Goal: Task Accomplishment & Management: Complete application form

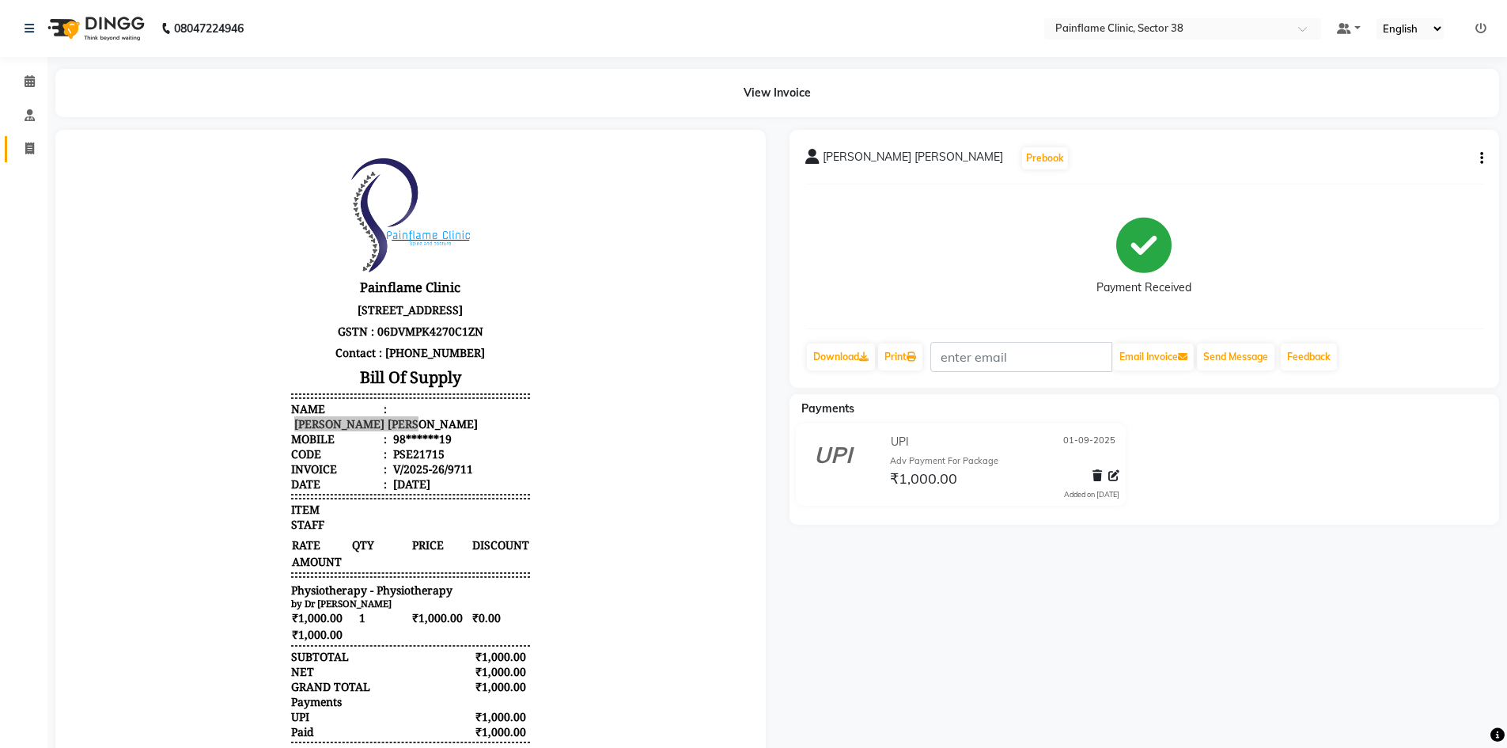
click at [28, 150] on icon at bounding box center [29, 148] width 9 height 12
select select "service"
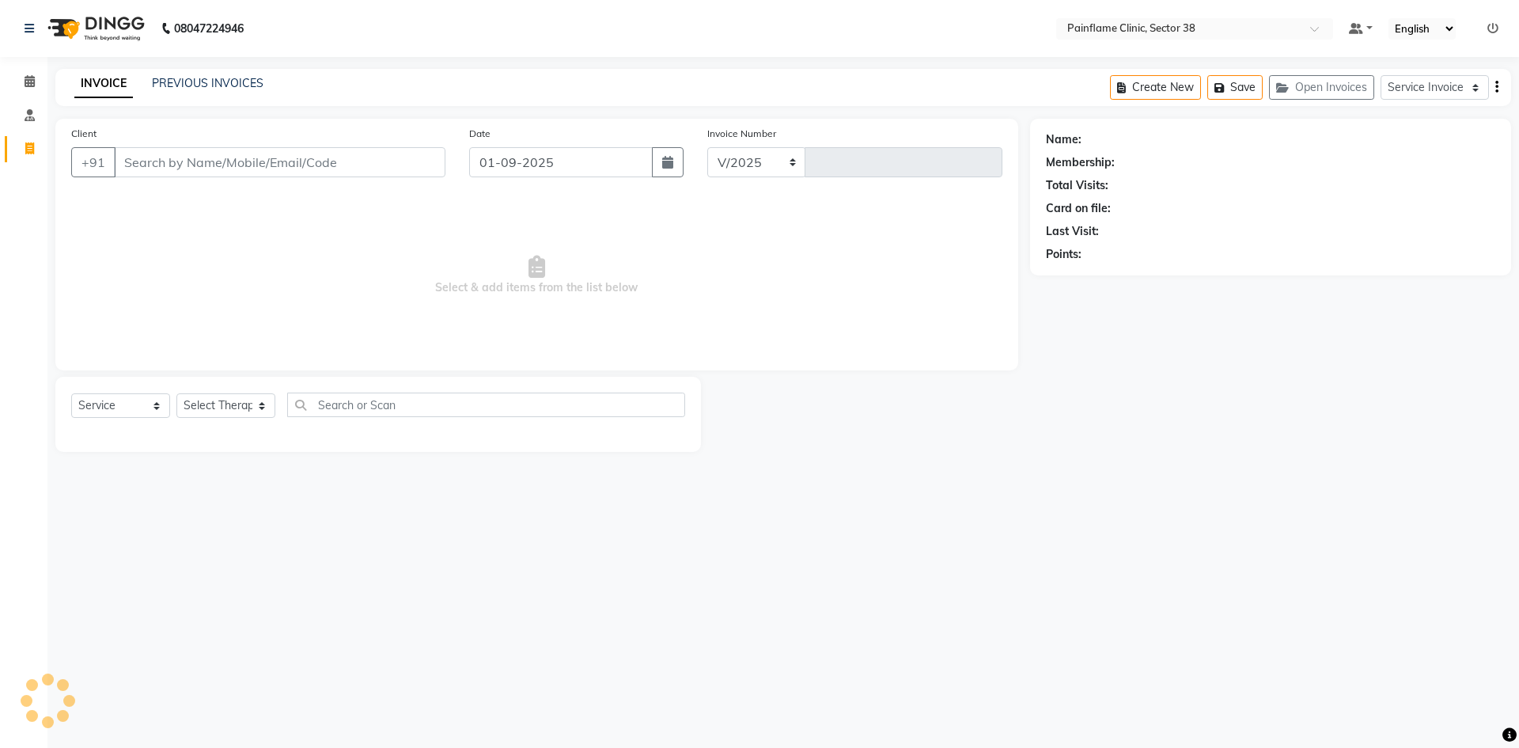
select select "3964"
type input "9723"
click at [190, 84] on link "PREVIOUS INVOICES" at bounding box center [208, 83] width 112 height 14
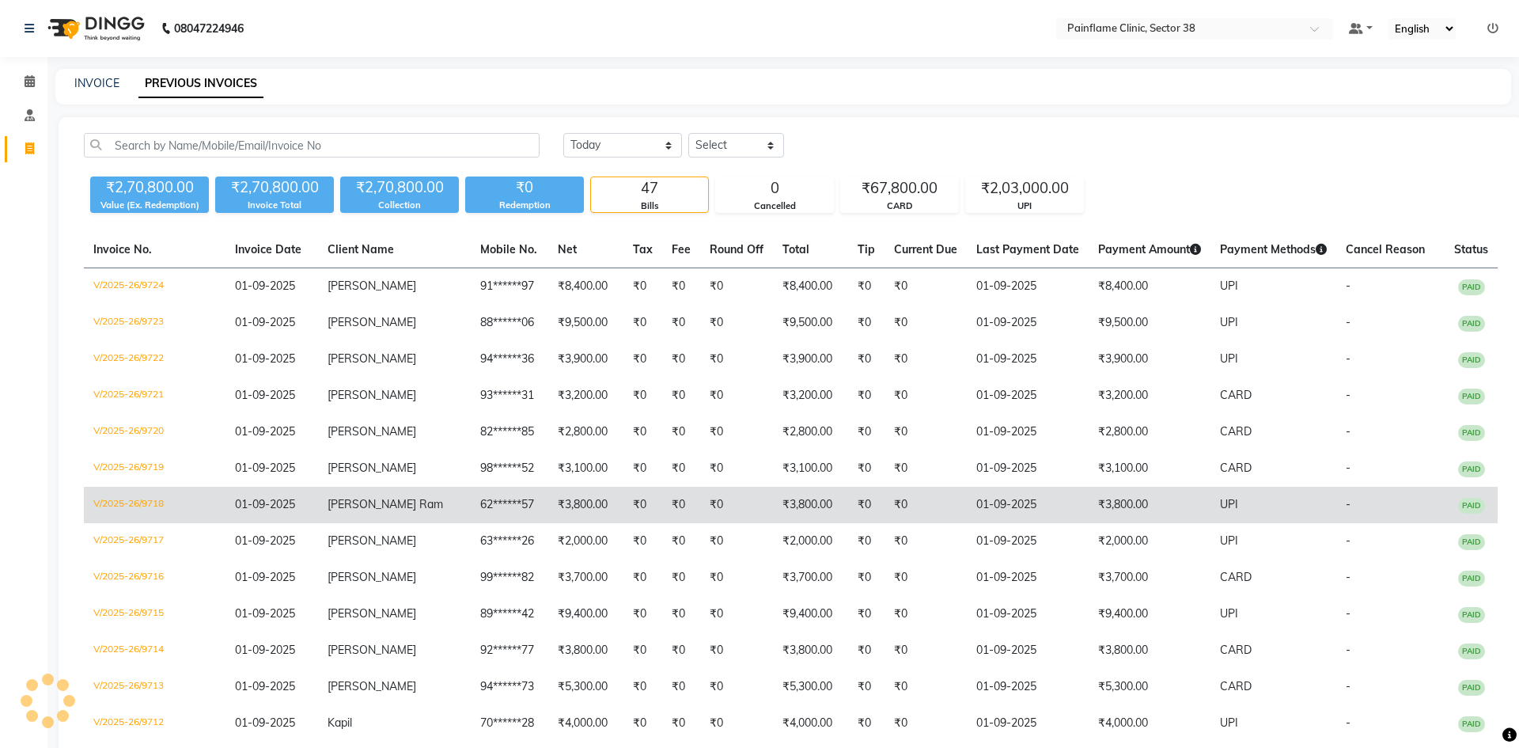
select select "en"
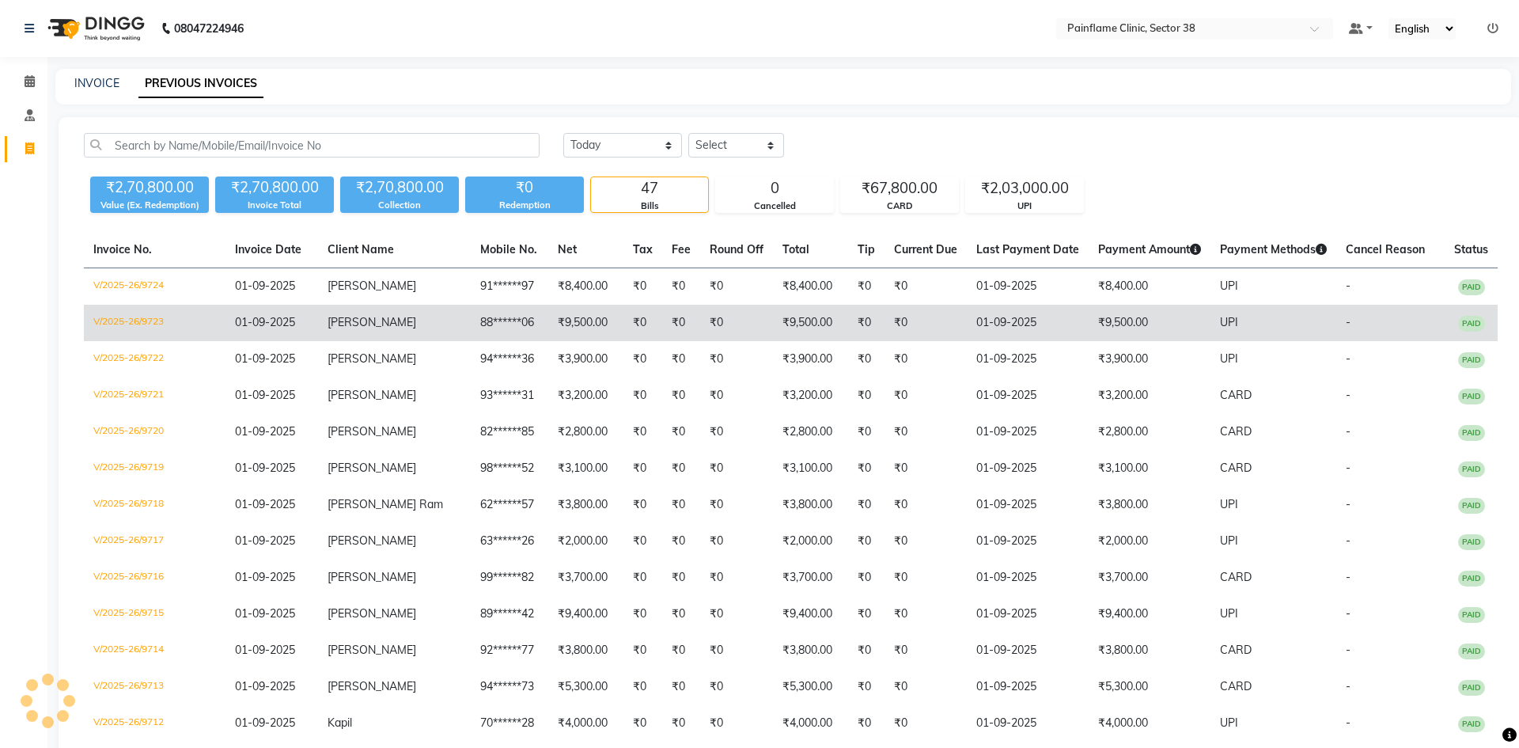
select select "en"
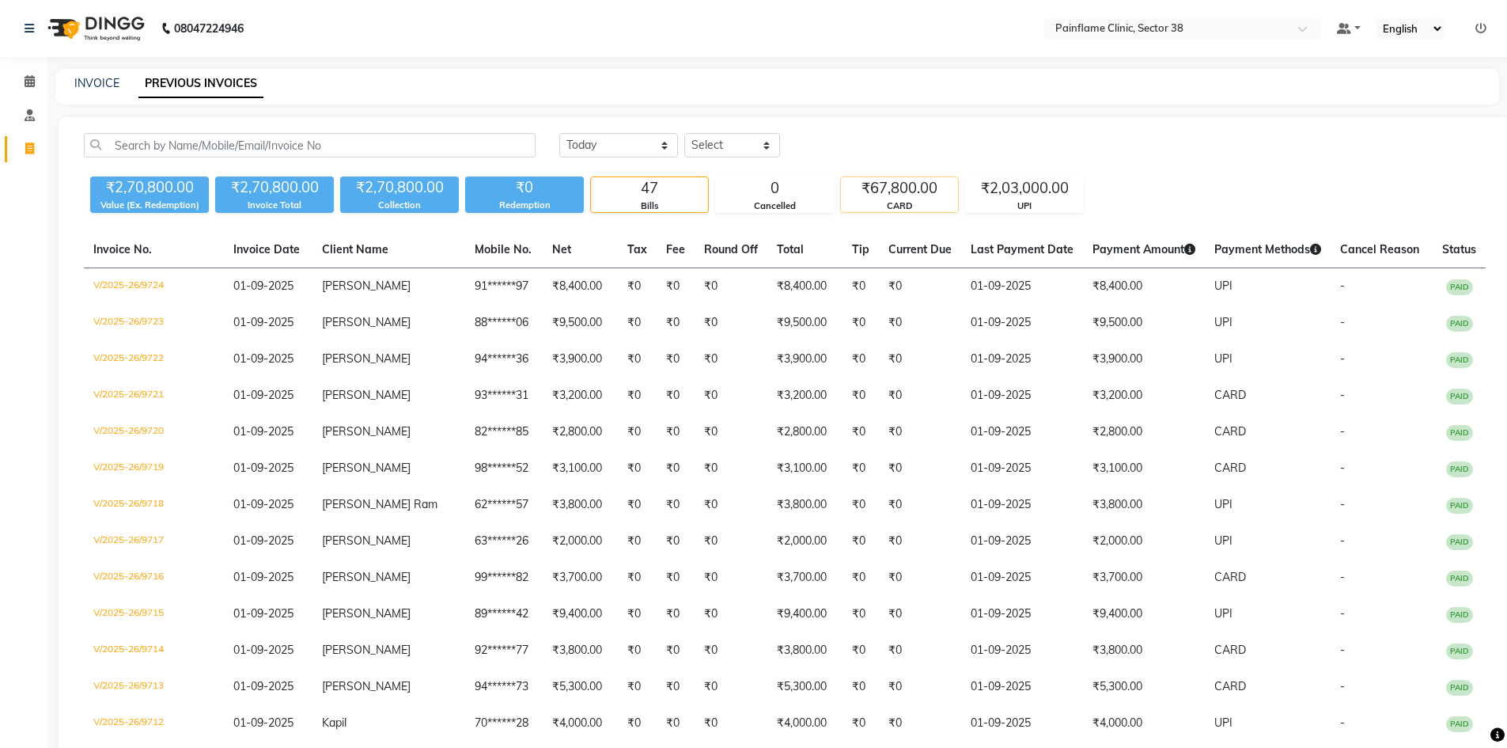
click at [899, 185] on div "₹67,800.00" at bounding box center [899, 188] width 117 height 22
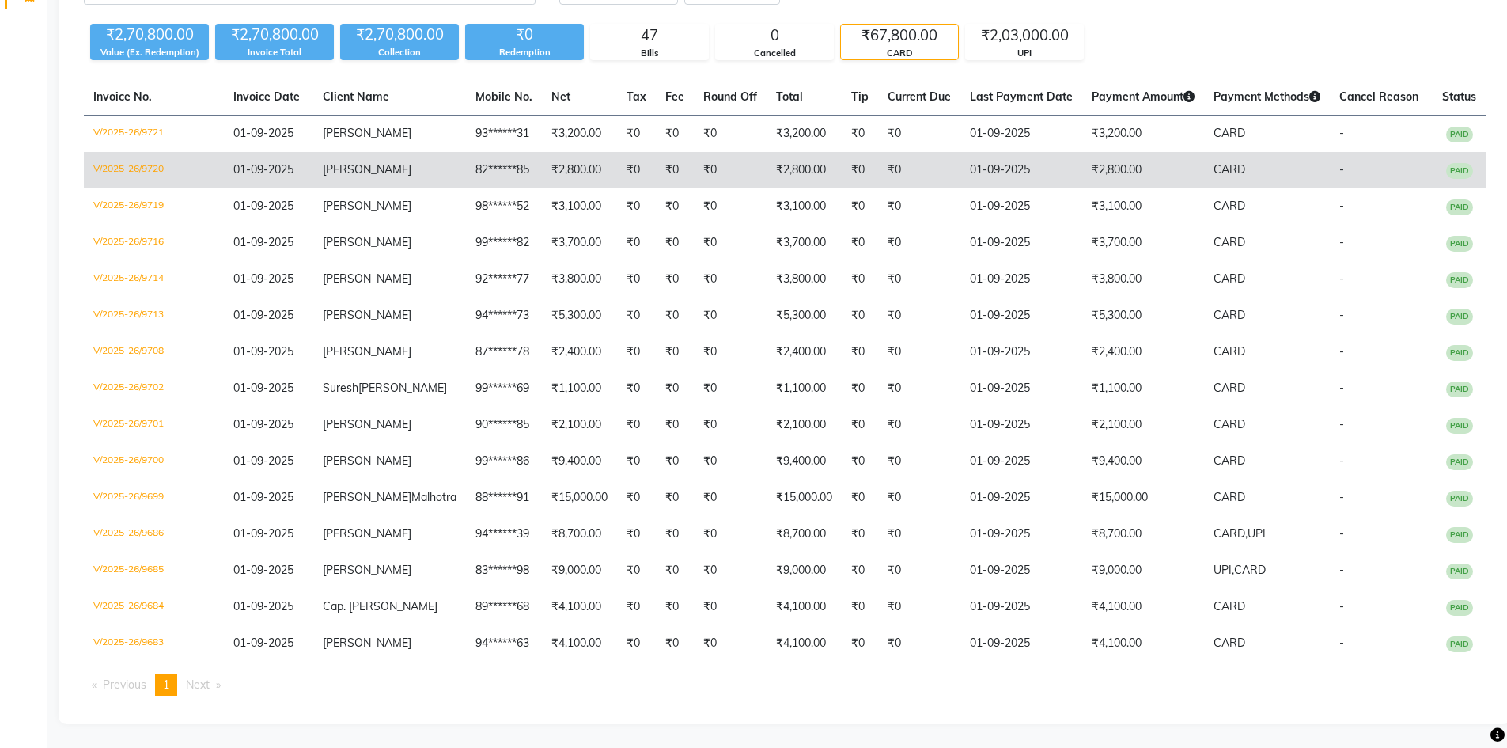
scroll to position [43, 0]
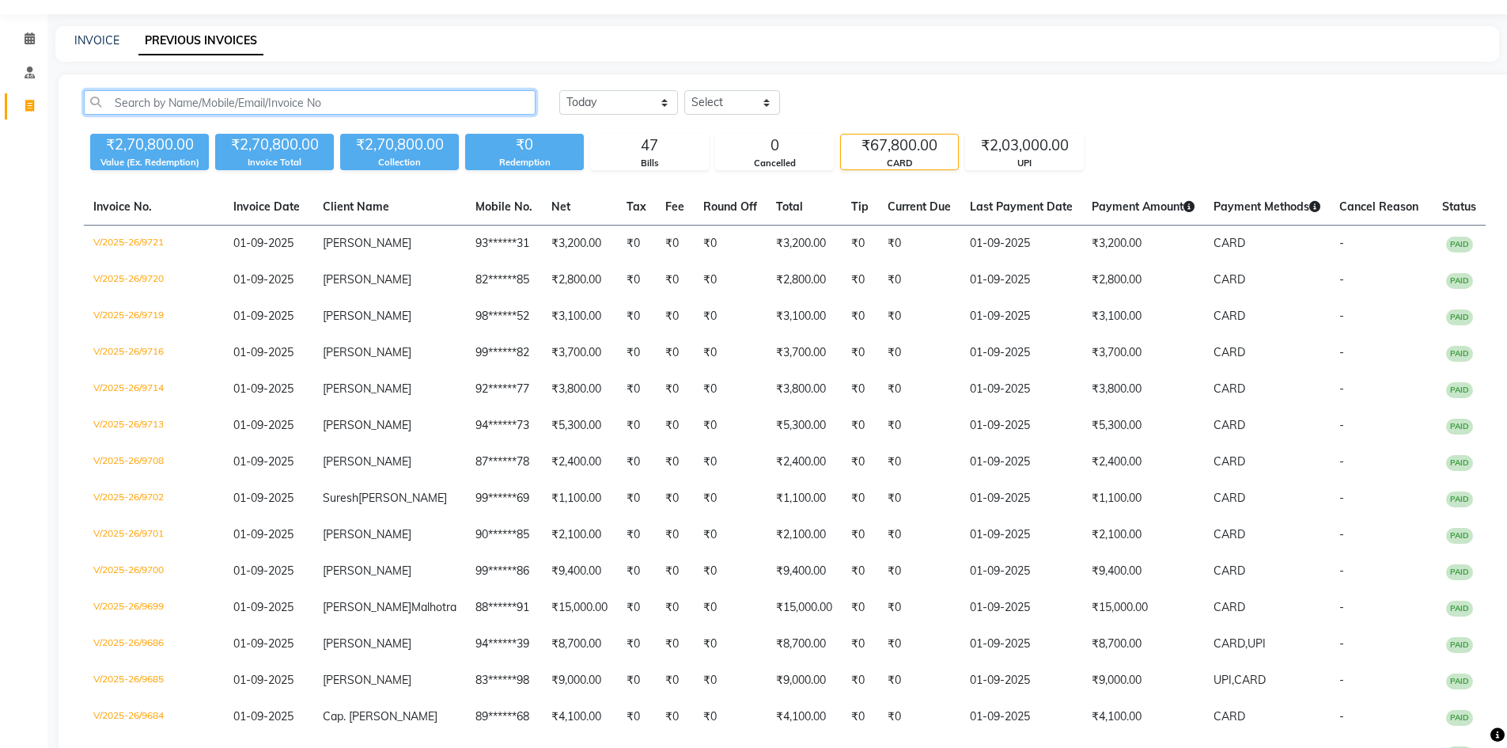
click at [223, 106] on input "text" at bounding box center [310, 102] width 452 height 25
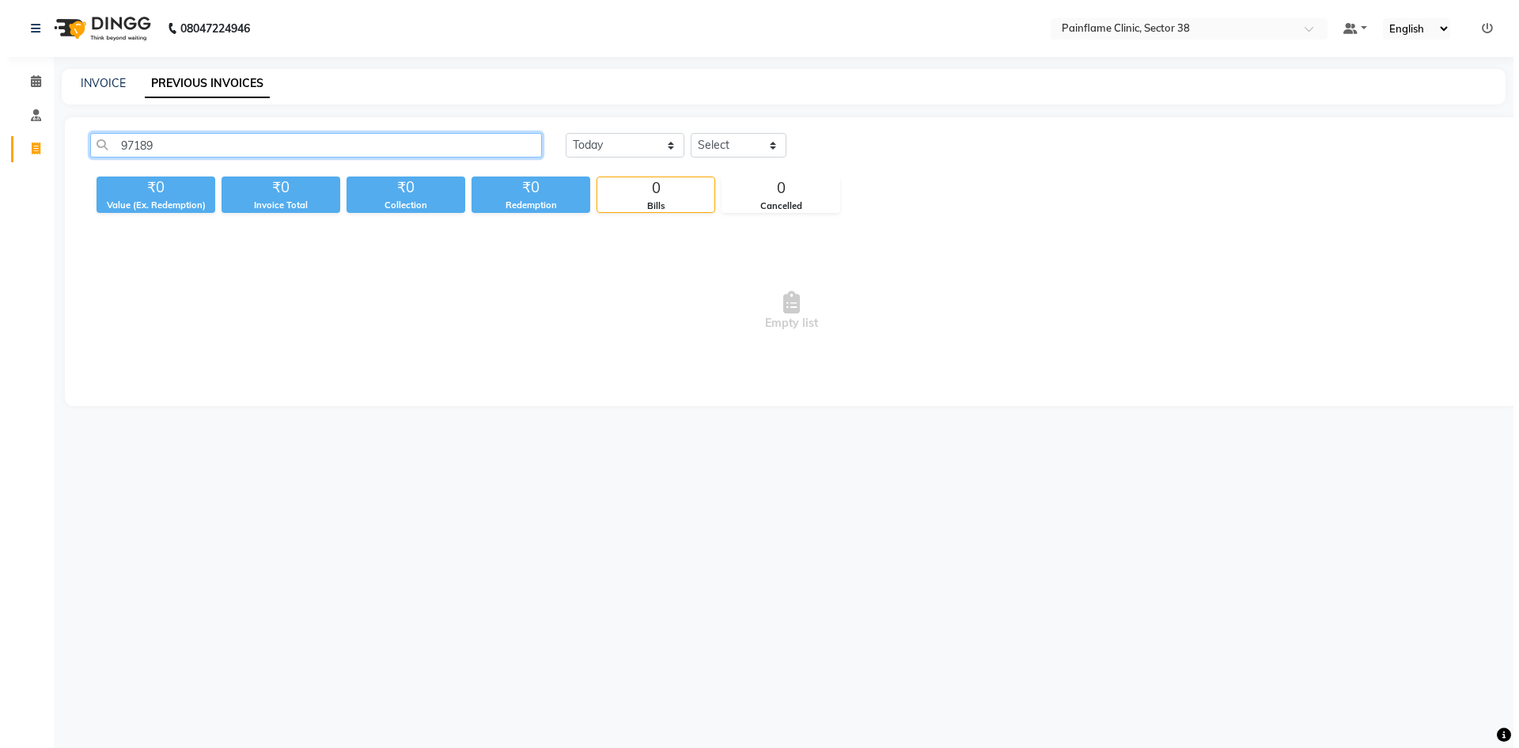
scroll to position [0, 0]
type input "9718932665"
click at [153, 145] on input "9718932665" at bounding box center [312, 145] width 456 height 25
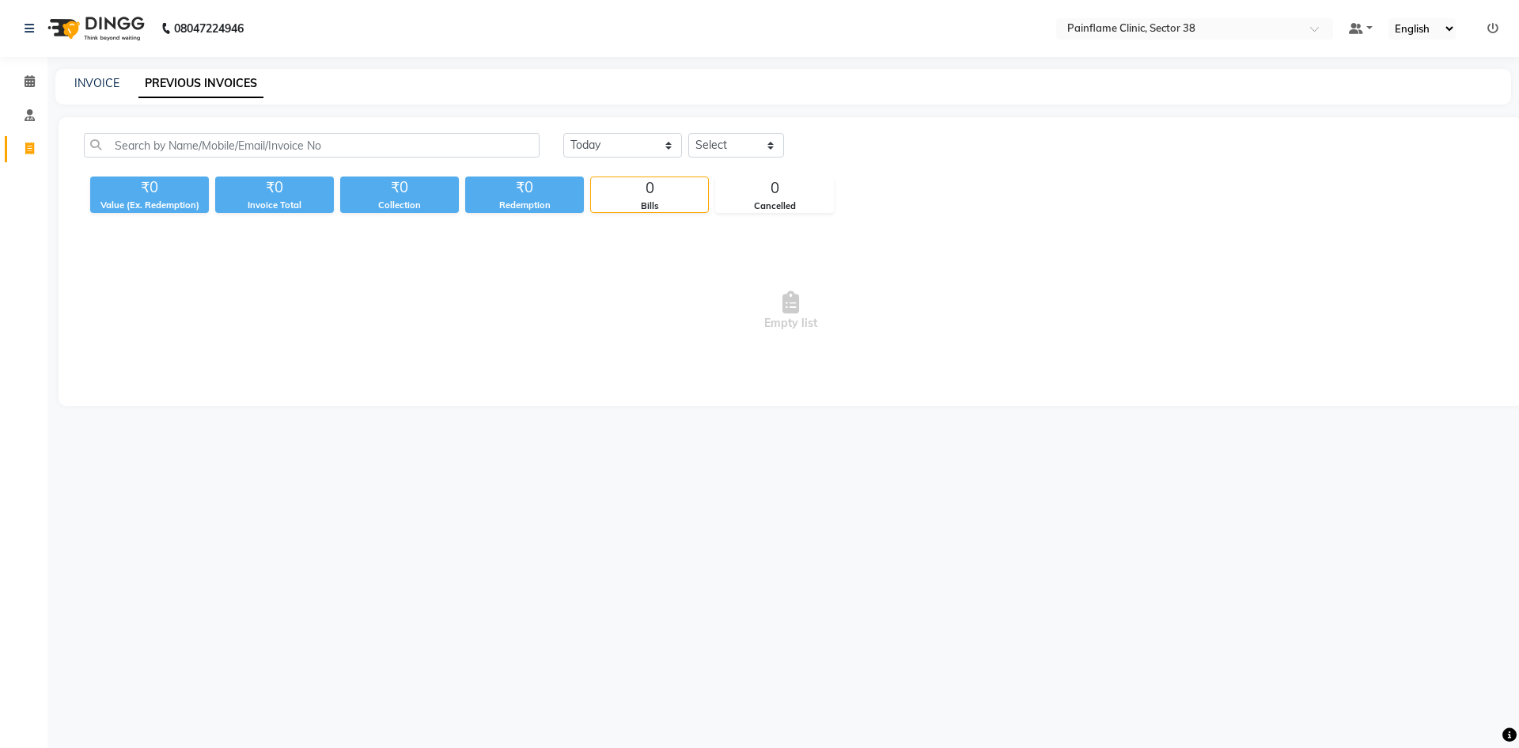
click at [100, 93] on div "INVOICE PREVIOUS INVOICES" at bounding box center [783, 87] width 1456 height 36
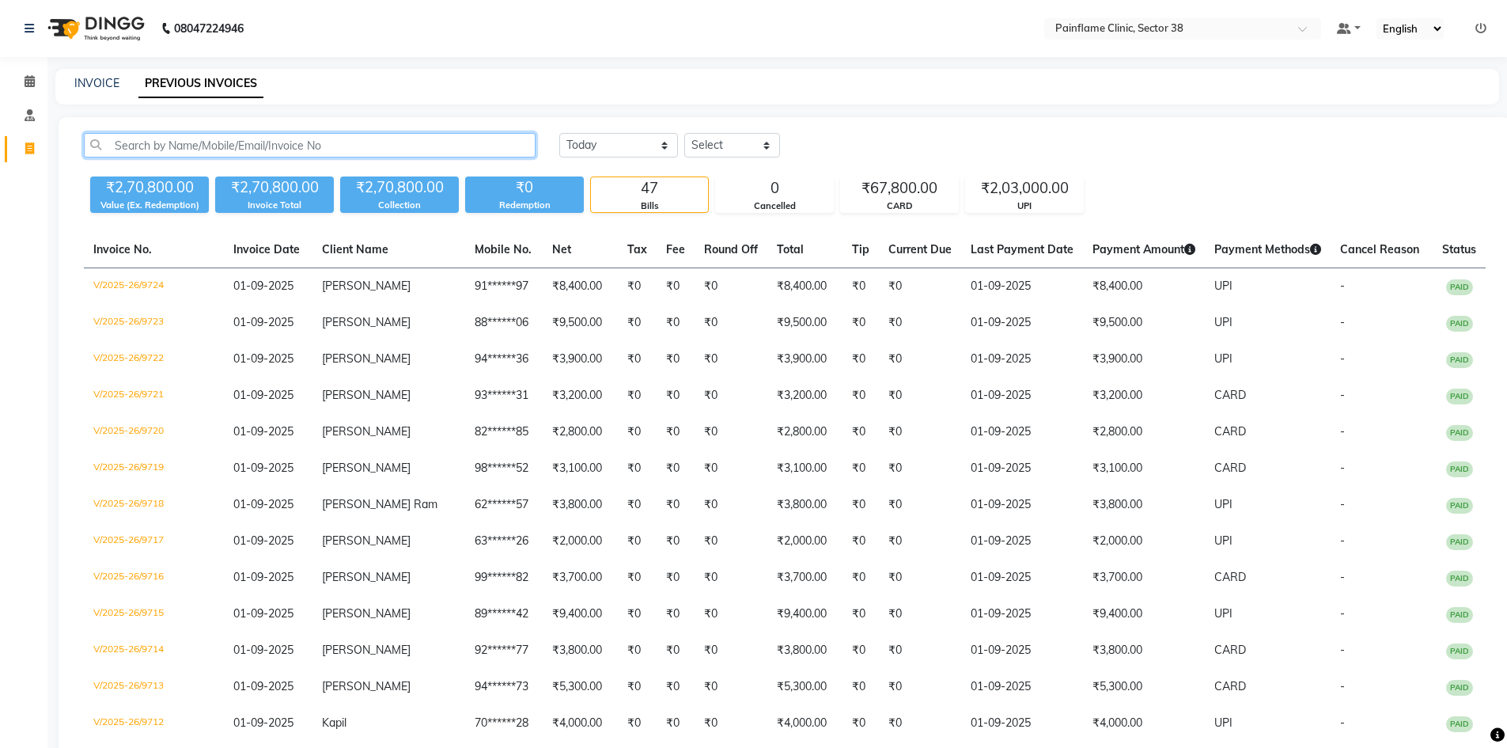
click at [283, 139] on input "text" at bounding box center [310, 145] width 452 height 25
click at [100, 77] on link "INVOICE" at bounding box center [96, 83] width 45 height 14
select select "service"
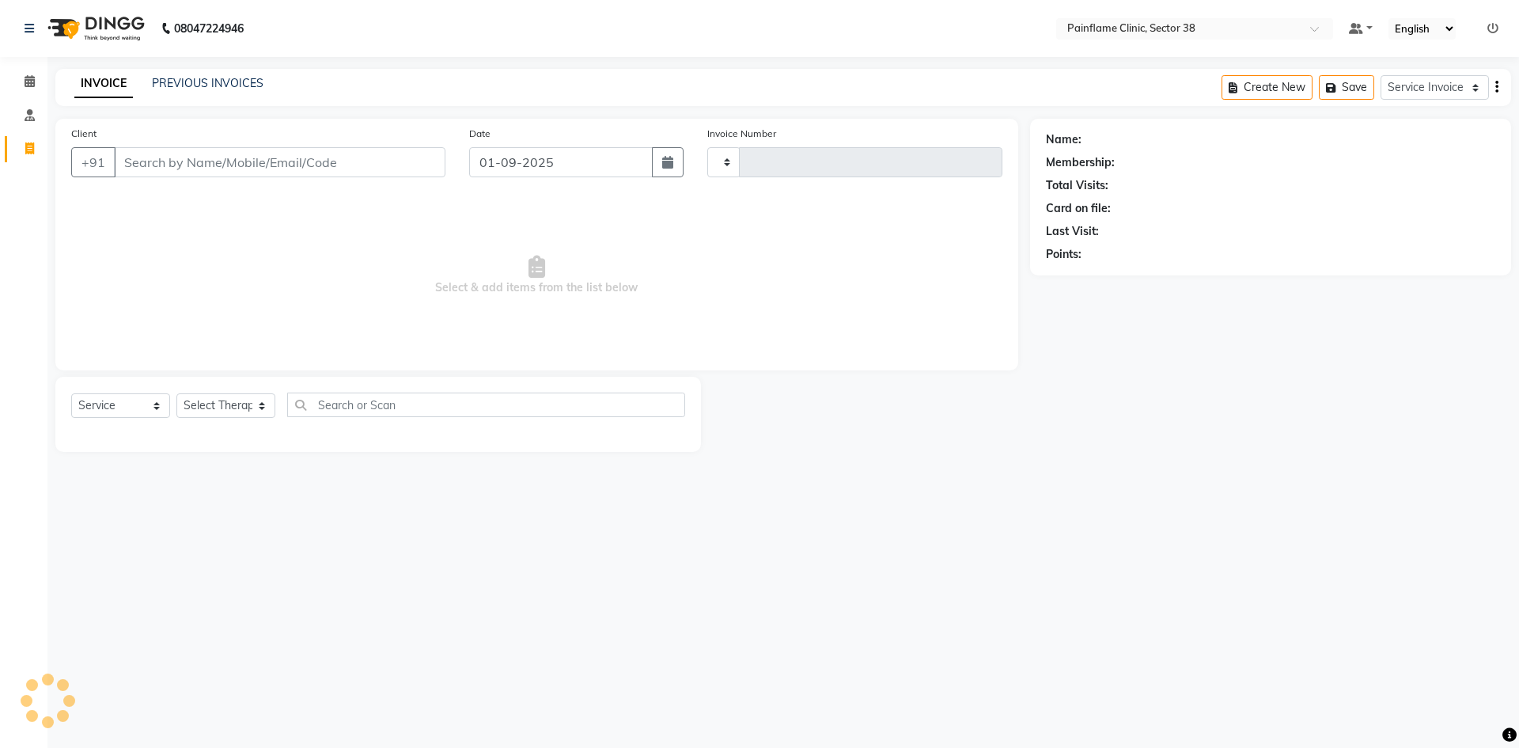
type input "9725"
select select "3964"
click at [150, 159] on input "Client" at bounding box center [279, 162] width 331 height 30
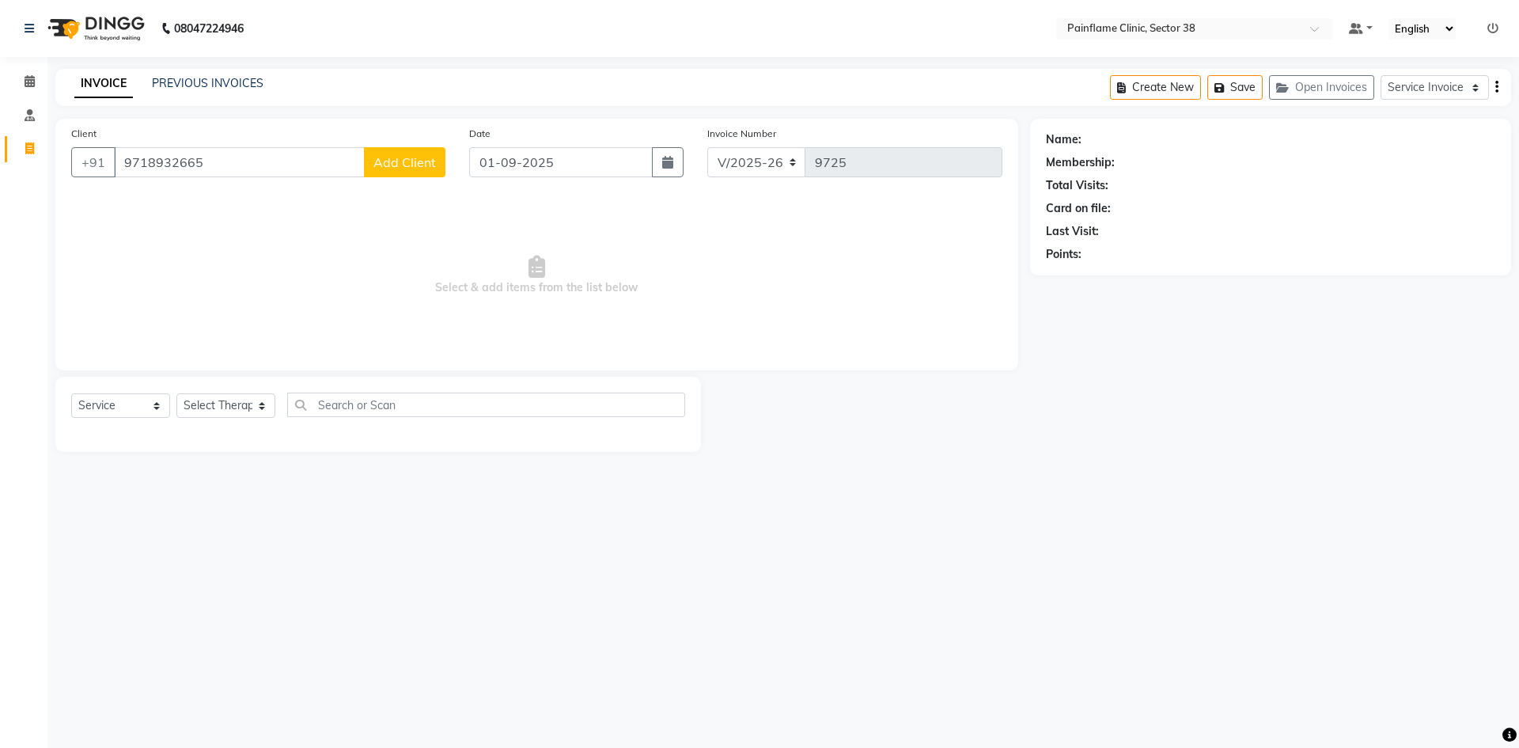
type input "9718932665"
click at [395, 162] on span "Add Client" at bounding box center [404, 162] width 62 height 16
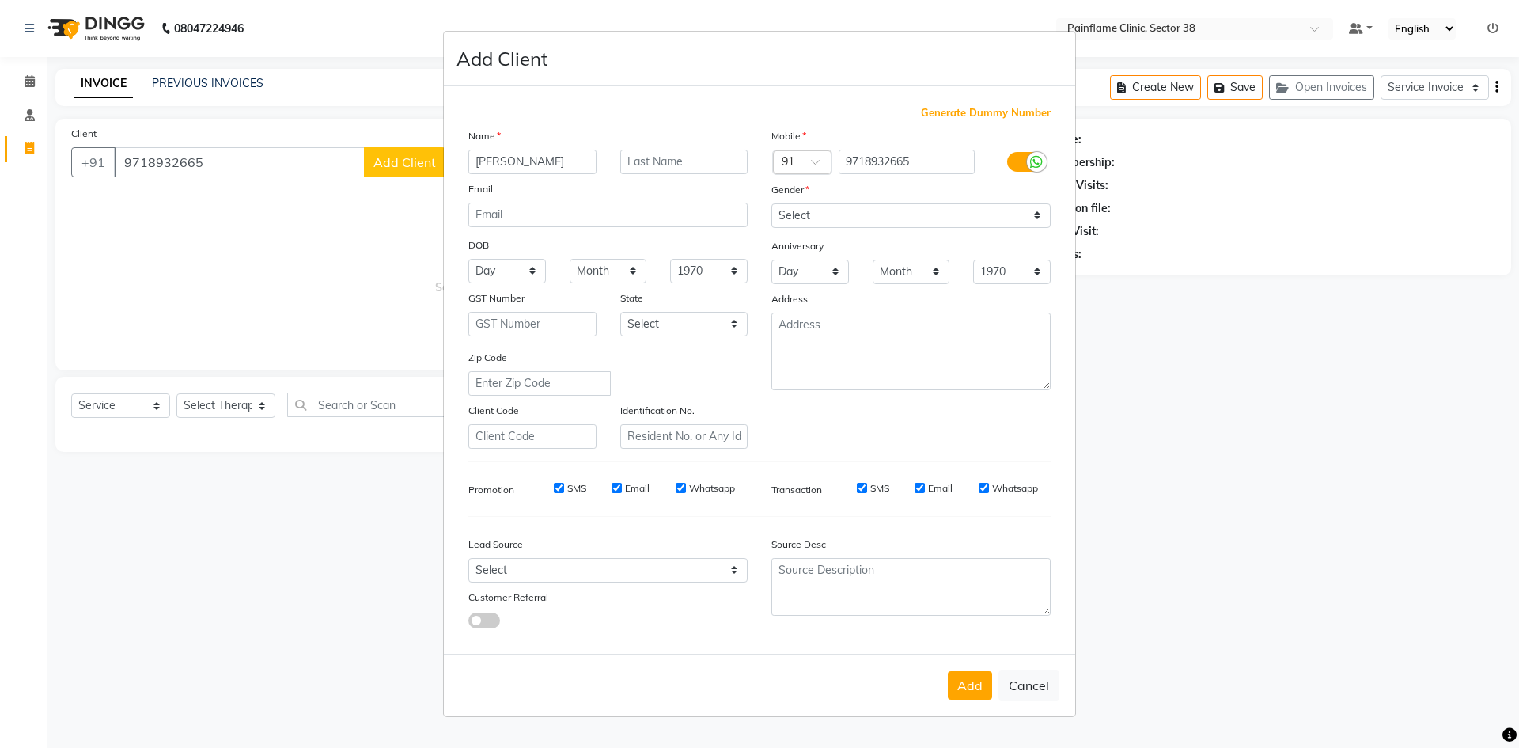
type input "[PERSON_NAME]"
click at [880, 227] on select "Select [DEMOGRAPHIC_DATA] [DEMOGRAPHIC_DATA] Other Prefer Not To Say" at bounding box center [910, 215] width 279 height 25
select select "[DEMOGRAPHIC_DATA]"
click at [771, 203] on select "Select [DEMOGRAPHIC_DATA] [DEMOGRAPHIC_DATA] Other Prefer Not To Say" at bounding box center [910, 215] width 279 height 25
drag, startPoint x: 977, startPoint y: 687, endPoint x: 971, endPoint y: 682, distance: 8.4
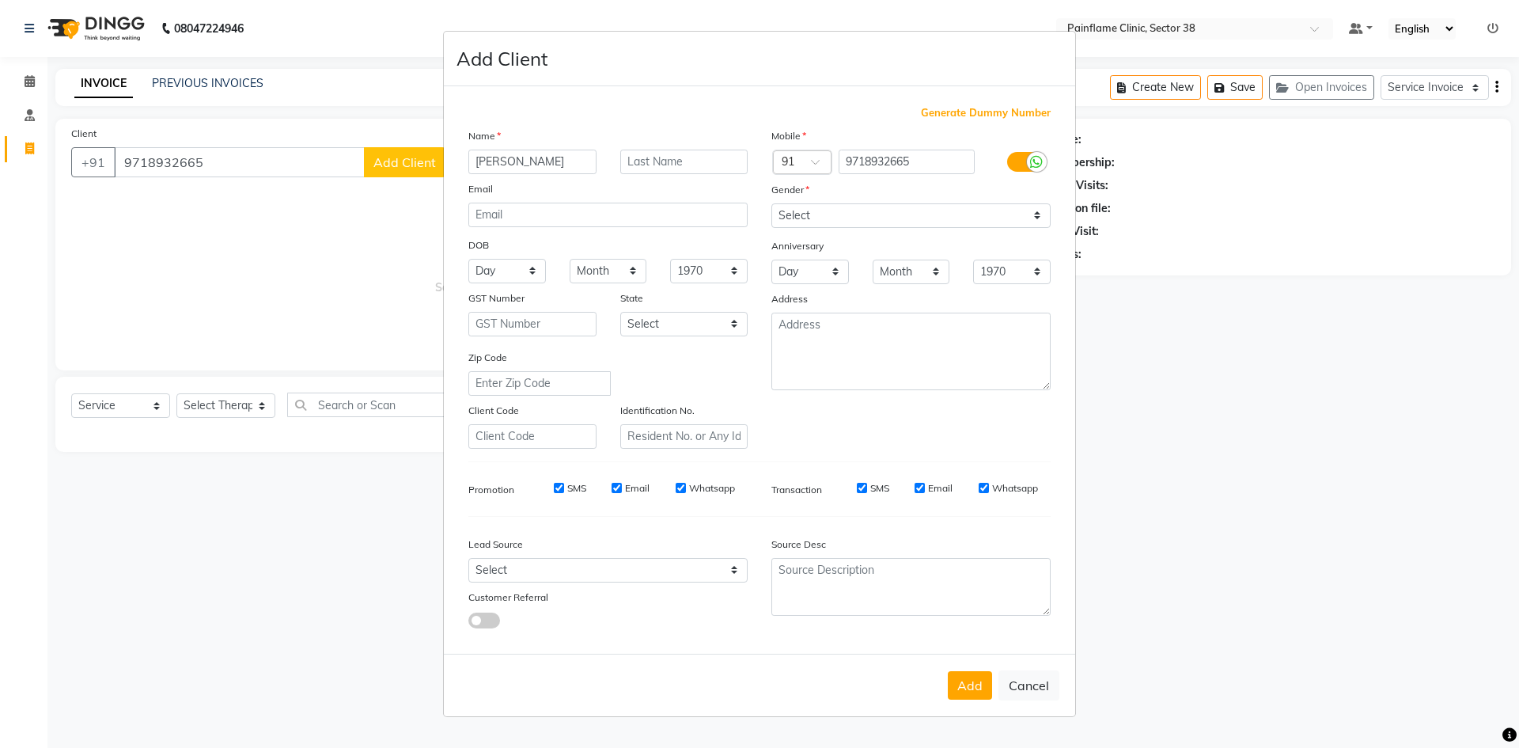
click at [975, 687] on button "Add" at bounding box center [970, 685] width 44 height 28
type input "97******65"
select select
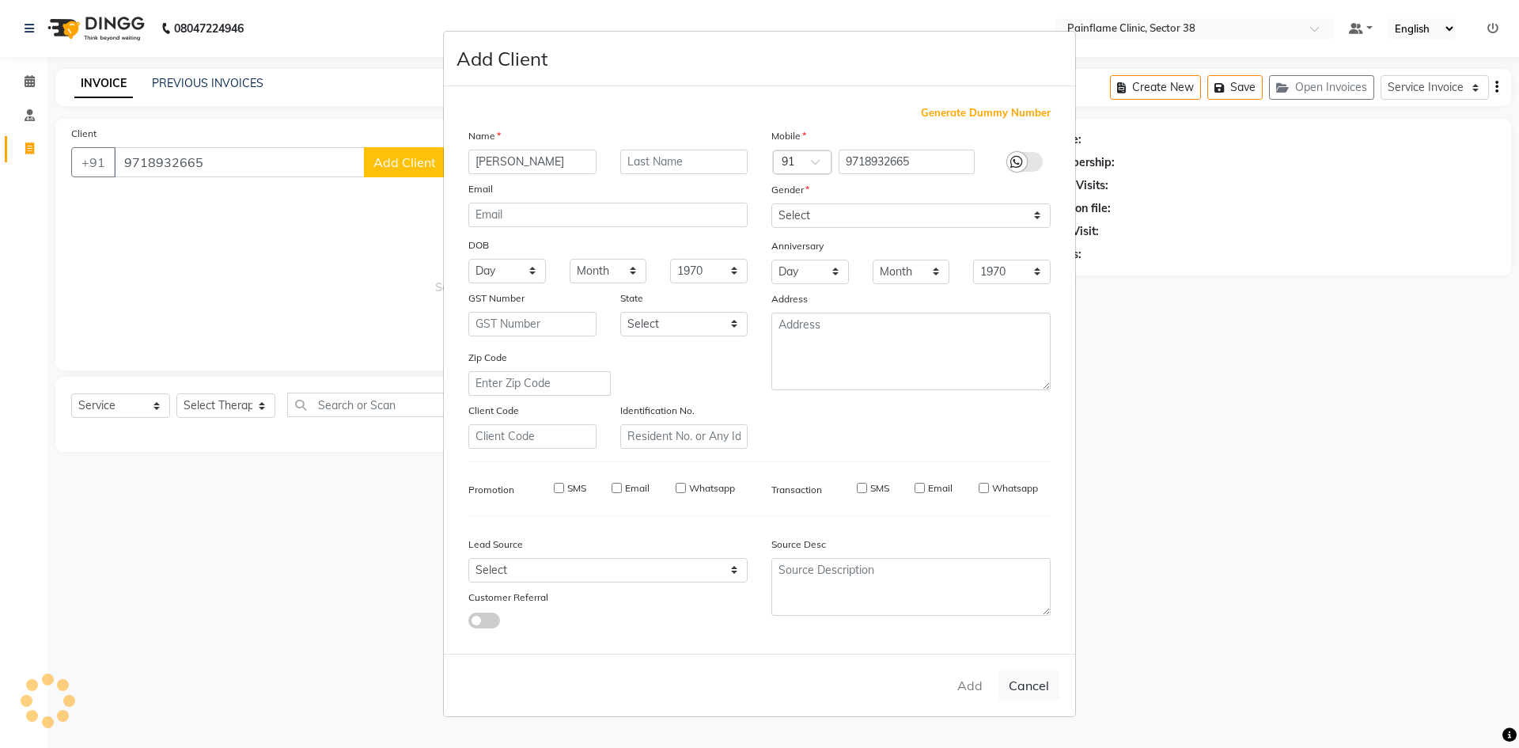
select select
checkbox input "false"
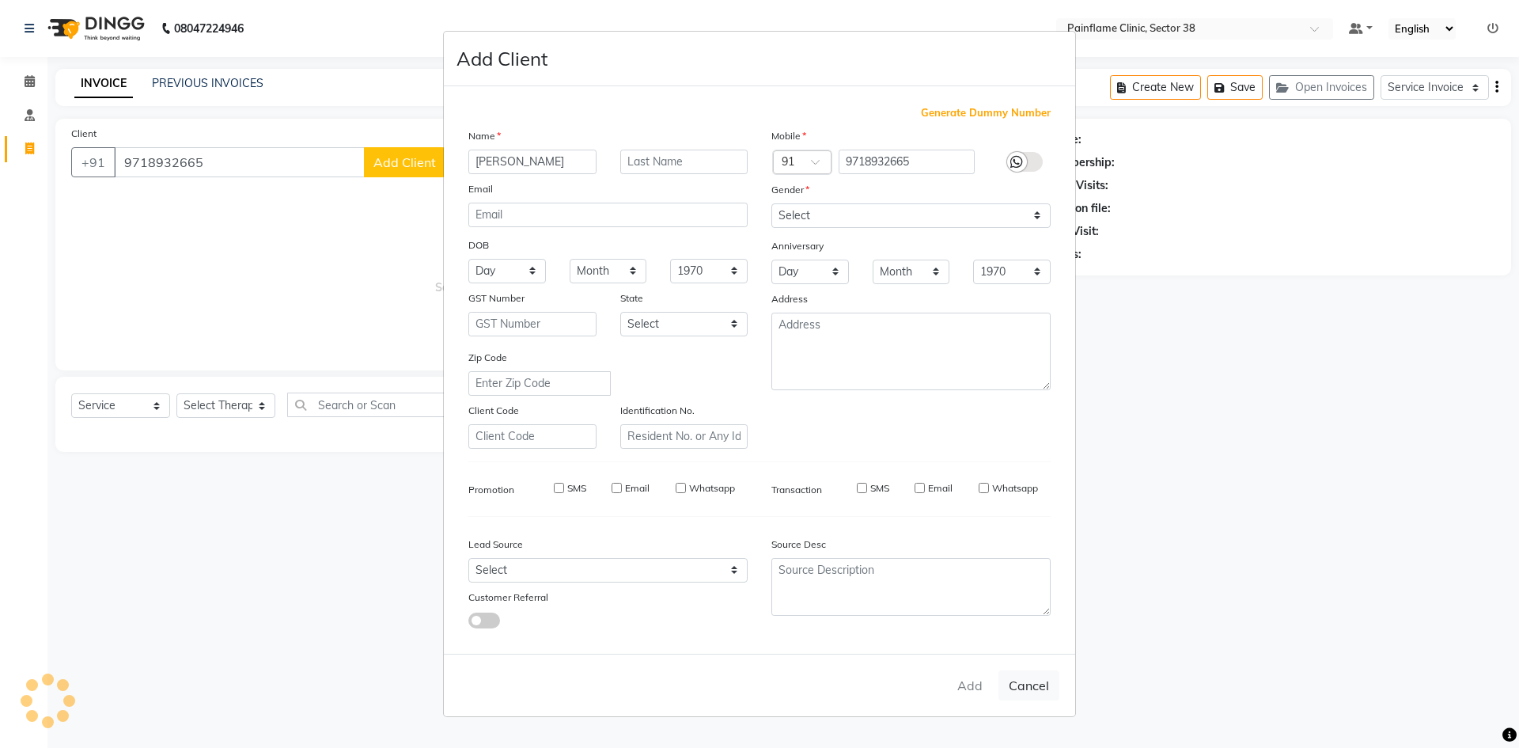
checkbox input "false"
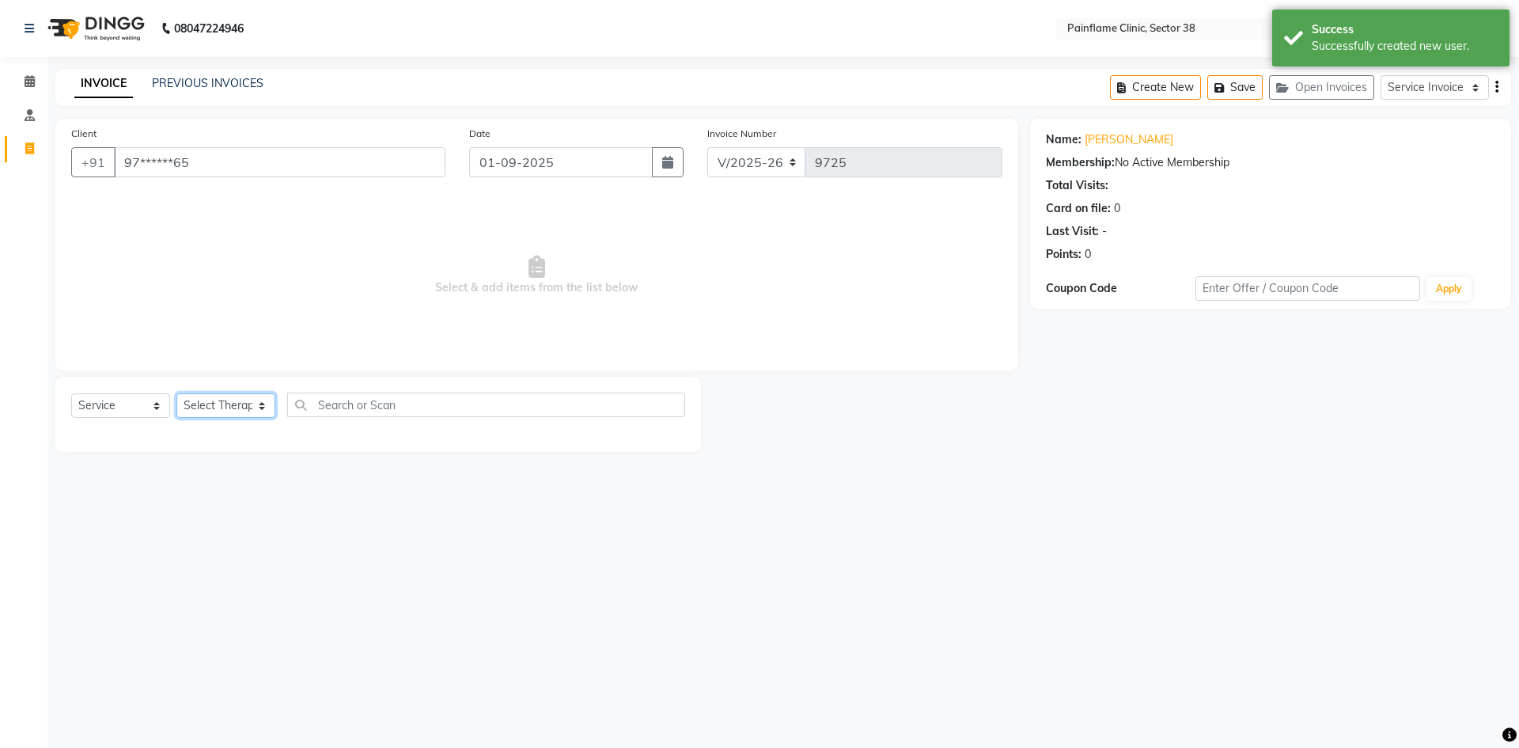
click at [237, 409] on select "Select Therapist [PERSON_NAME] Dr [PERSON_NAME] [PERSON_NAME] Dr [PERSON_NAME] …" at bounding box center [225, 405] width 99 height 25
select select "20216"
click at [176, 393] on select "Select Therapist [PERSON_NAME] Dr [PERSON_NAME] [PERSON_NAME] Dr [PERSON_NAME] …" at bounding box center [225, 405] width 99 height 25
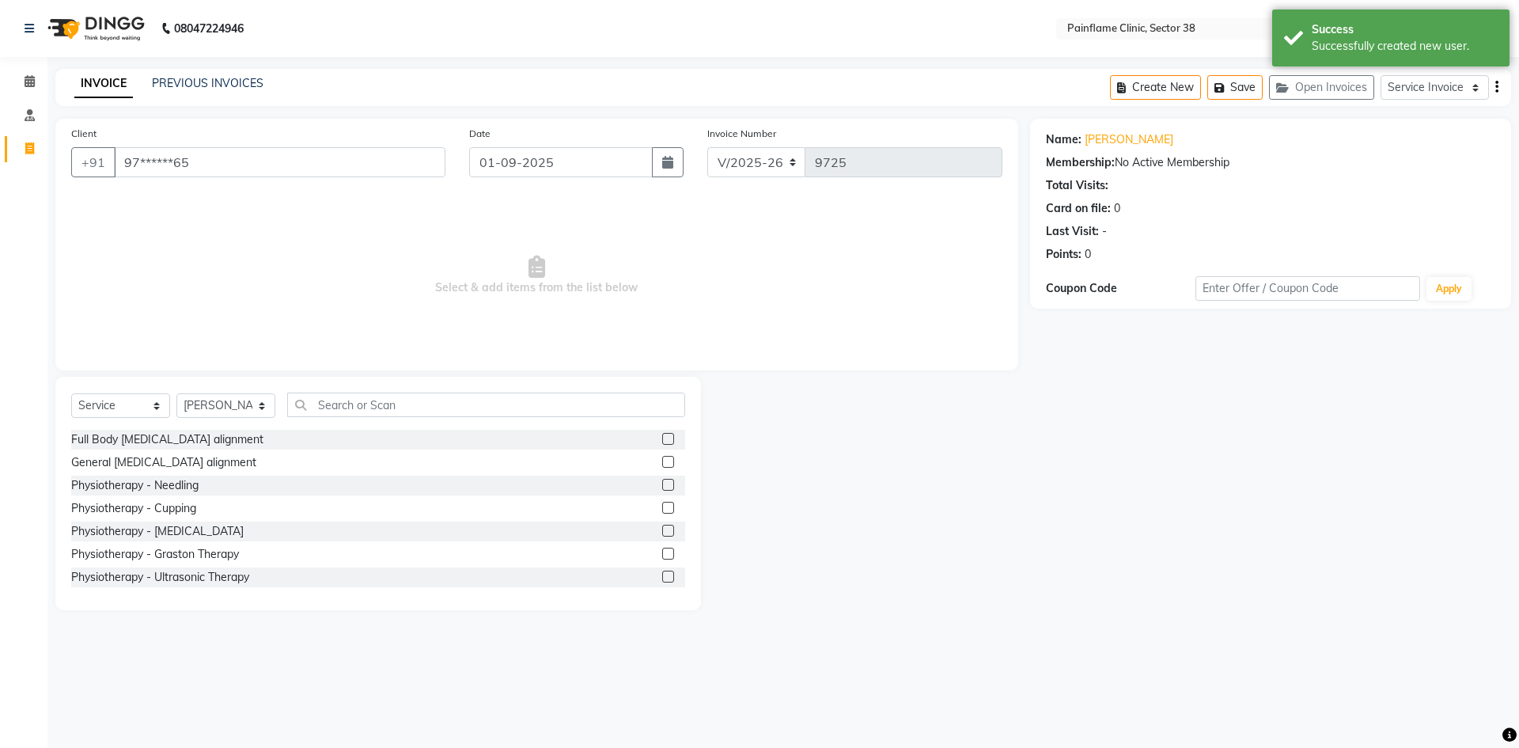
click at [662, 463] on label at bounding box center [668, 462] width 12 height 12
click at [662, 463] on input "checkbox" at bounding box center [667, 462] width 10 height 10
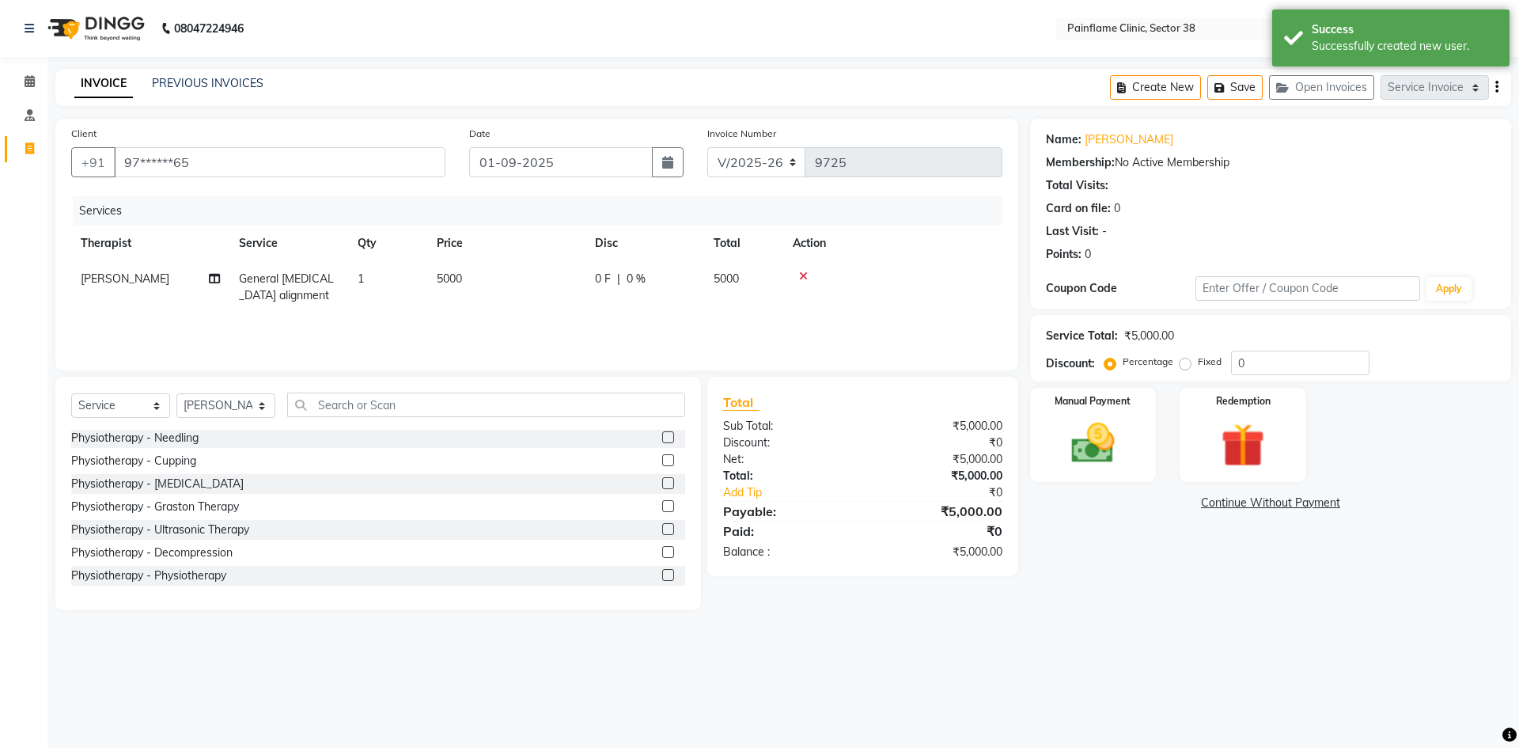
checkbox input "false"
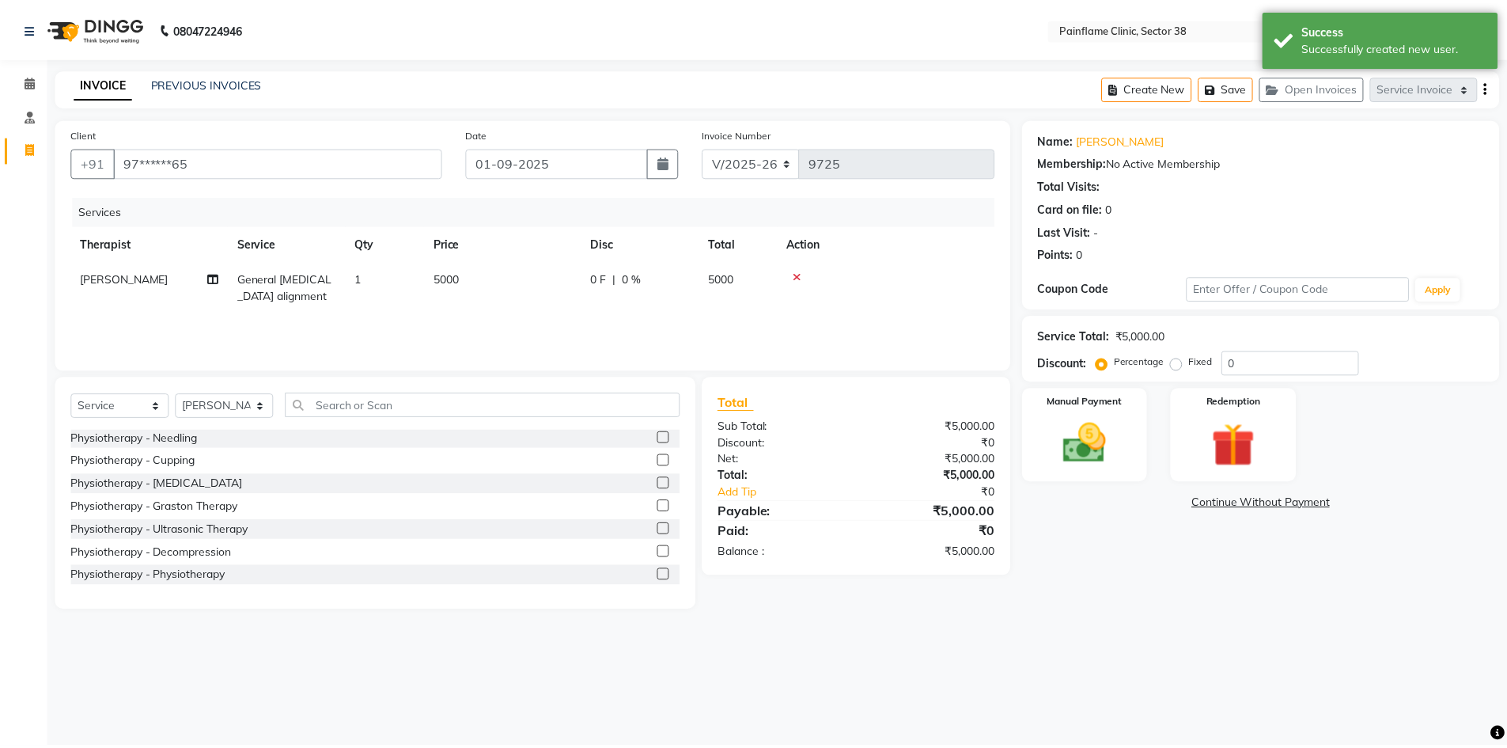
scroll to position [94, 0]
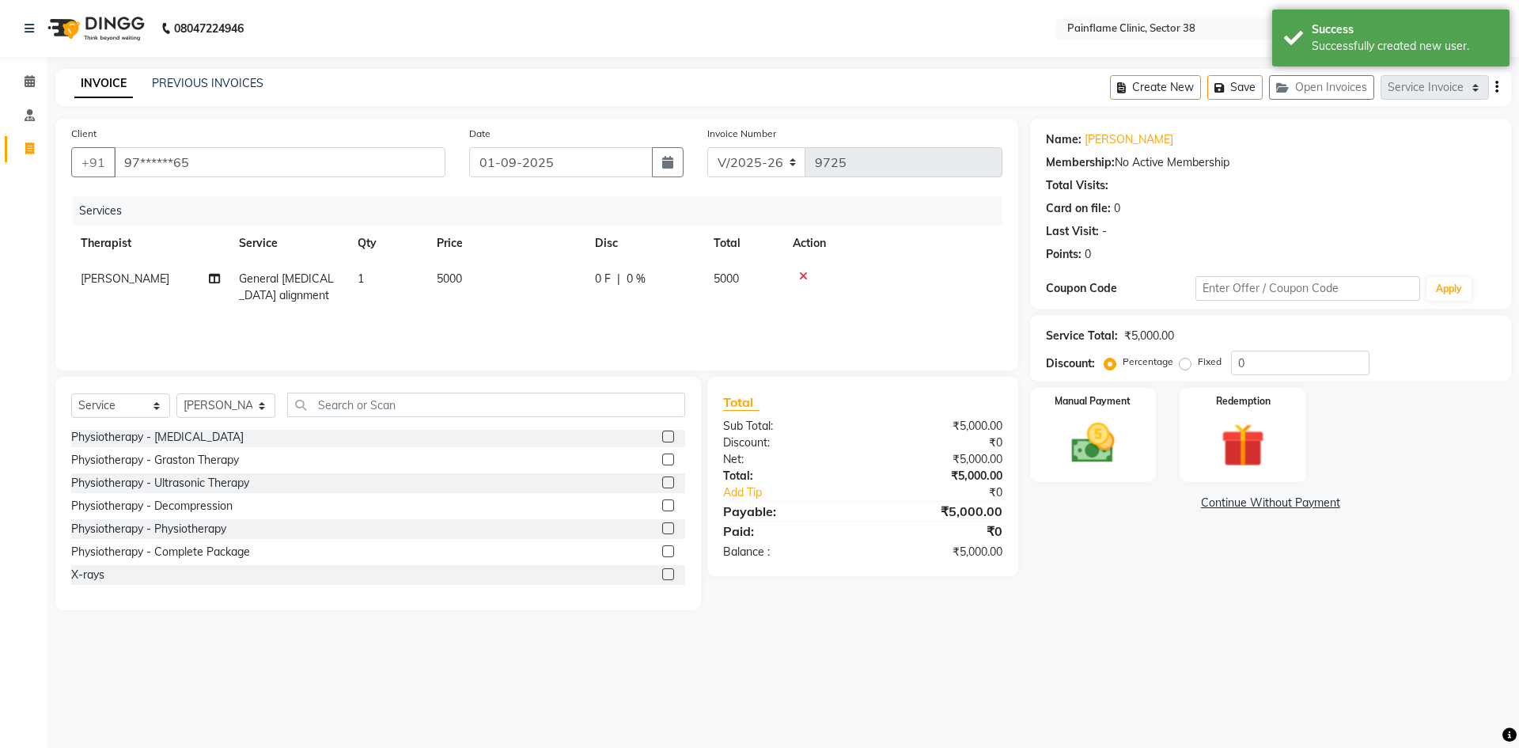
click at [662, 574] on label at bounding box center [668, 574] width 12 height 12
click at [662, 574] on input "checkbox" at bounding box center [667, 575] width 10 height 10
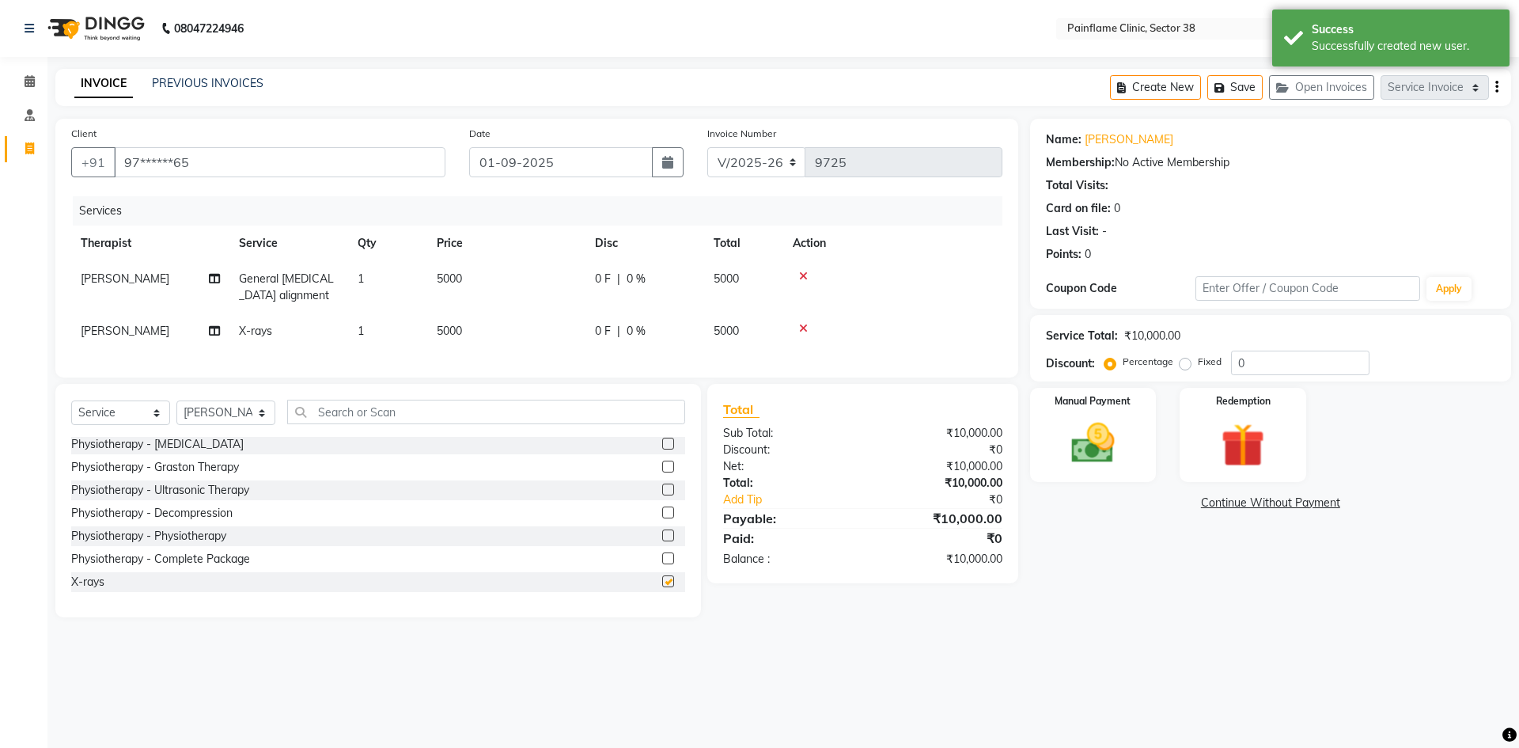
checkbox input "false"
click at [470, 327] on td "5000" at bounding box center [506, 331] width 158 height 36
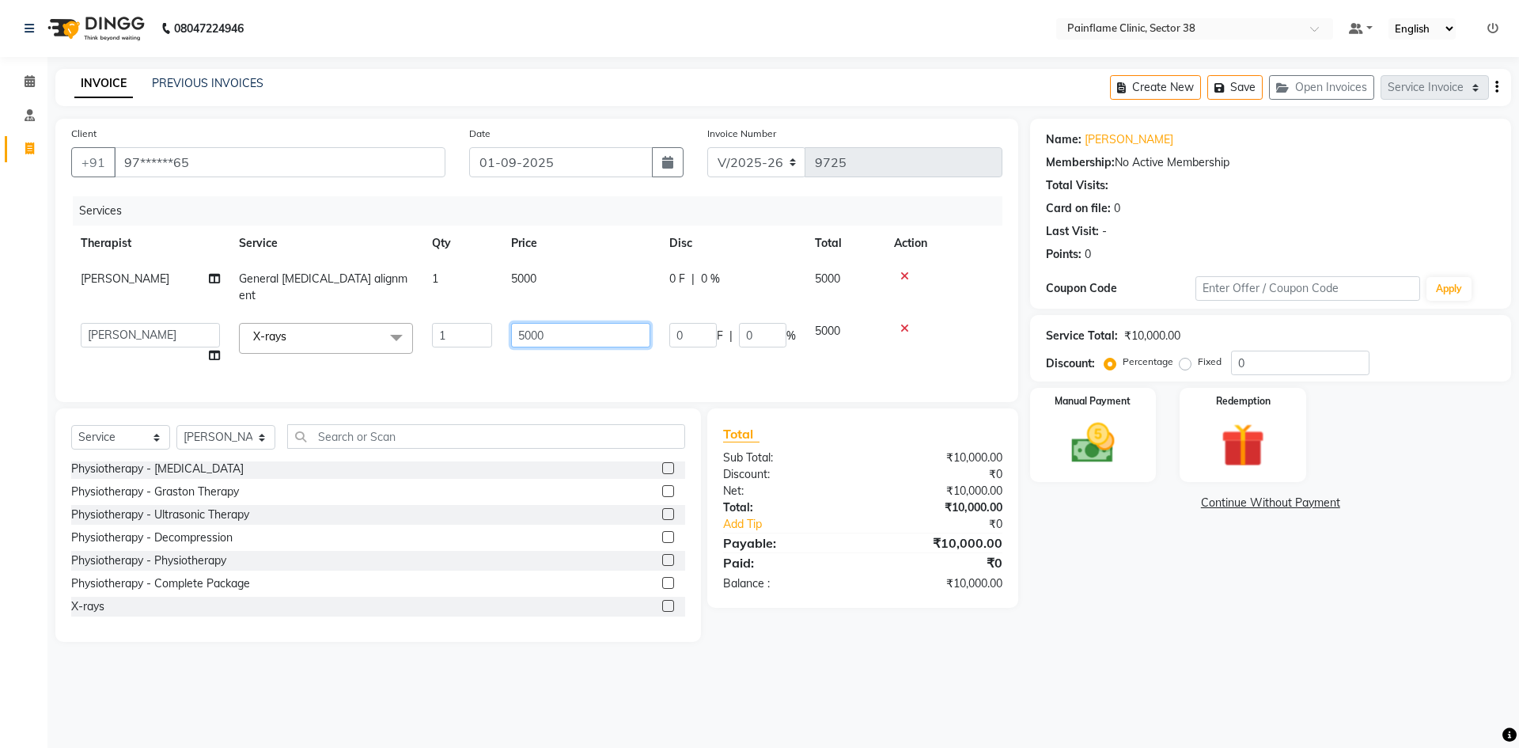
click at [524, 323] on input "5000" at bounding box center [580, 335] width 139 height 25
type input "2200"
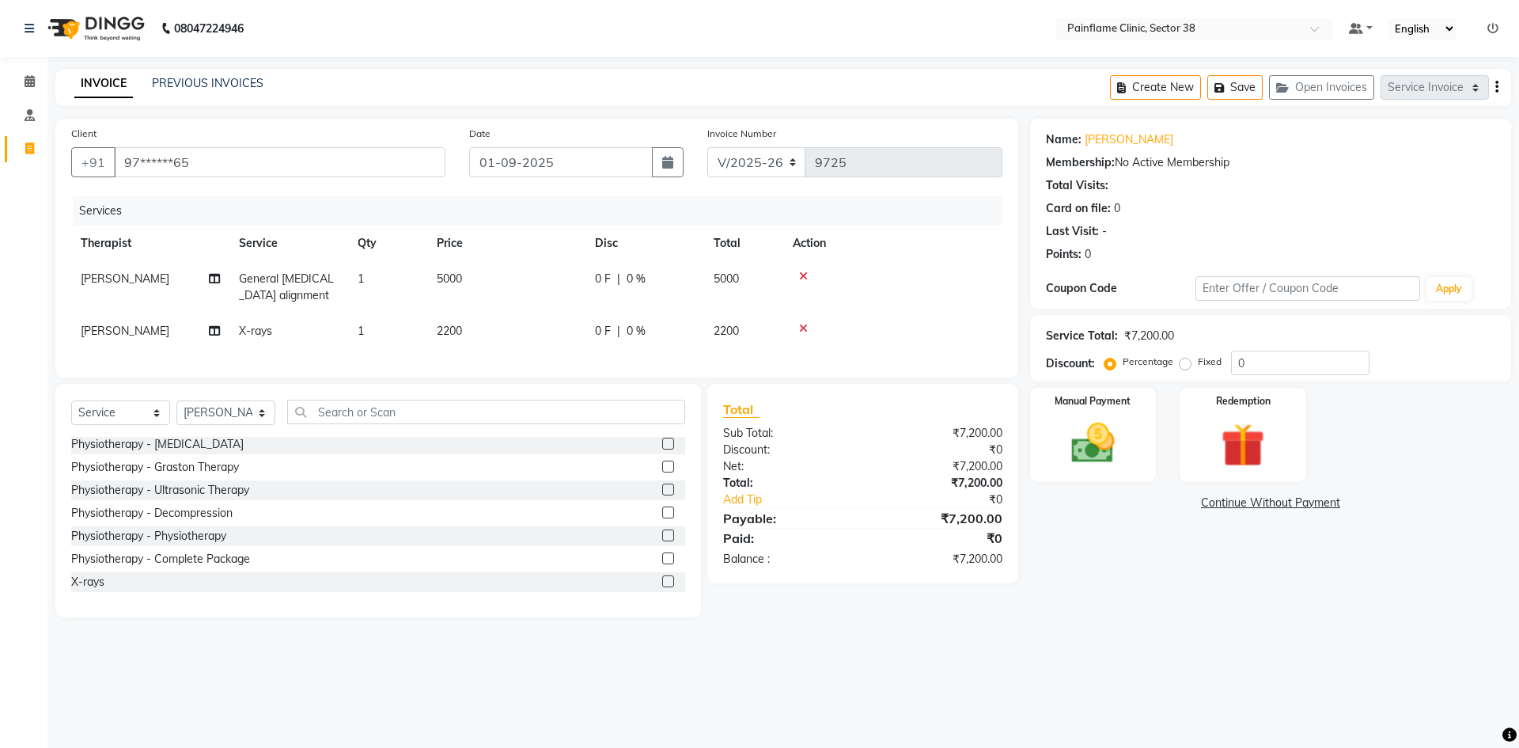
click at [544, 275] on td "5000" at bounding box center [506, 287] width 158 height 52
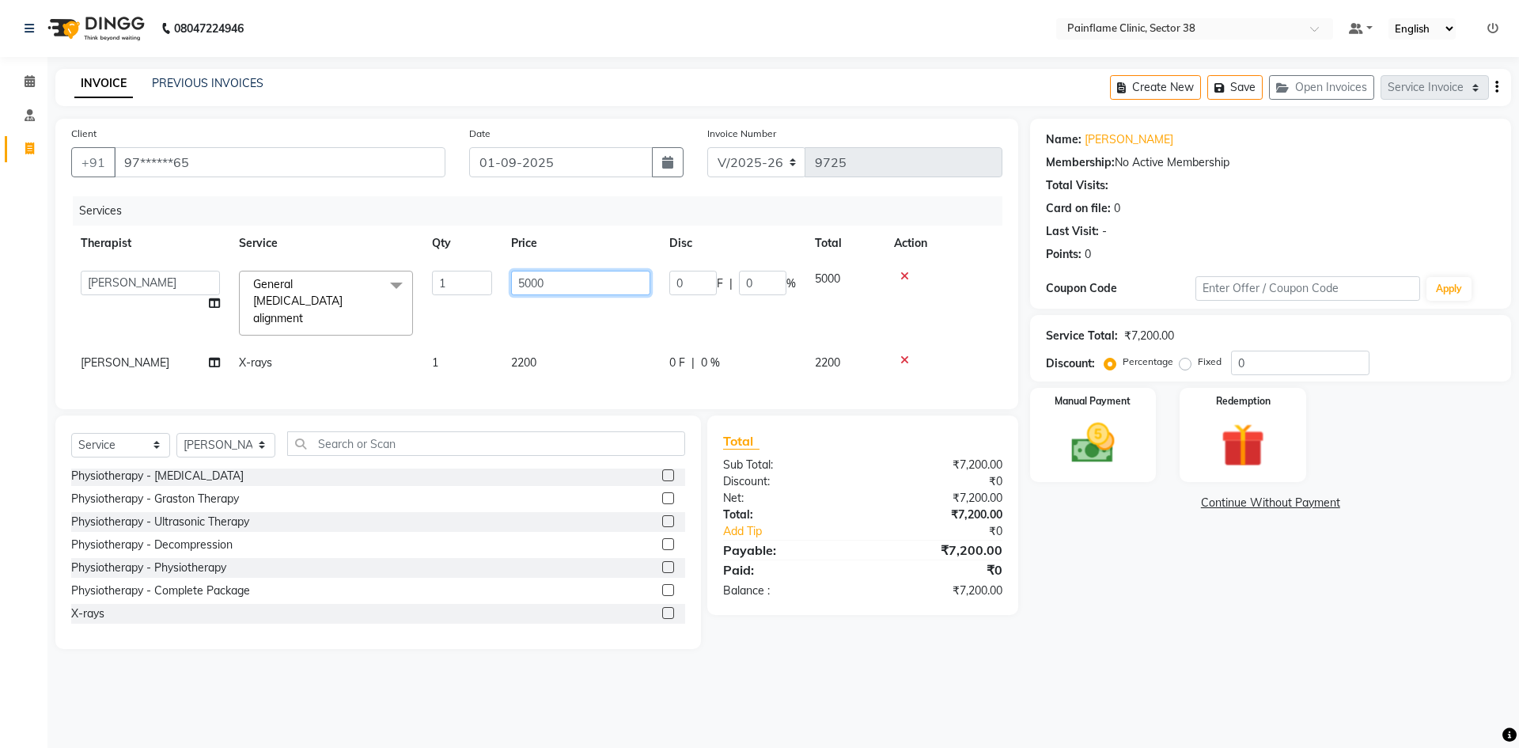
click at [548, 290] on input "5000" at bounding box center [580, 283] width 139 height 25
click at [534, 285] on input "5000" at bounding box center [580, 283] width 139 height 25
type input "2000"
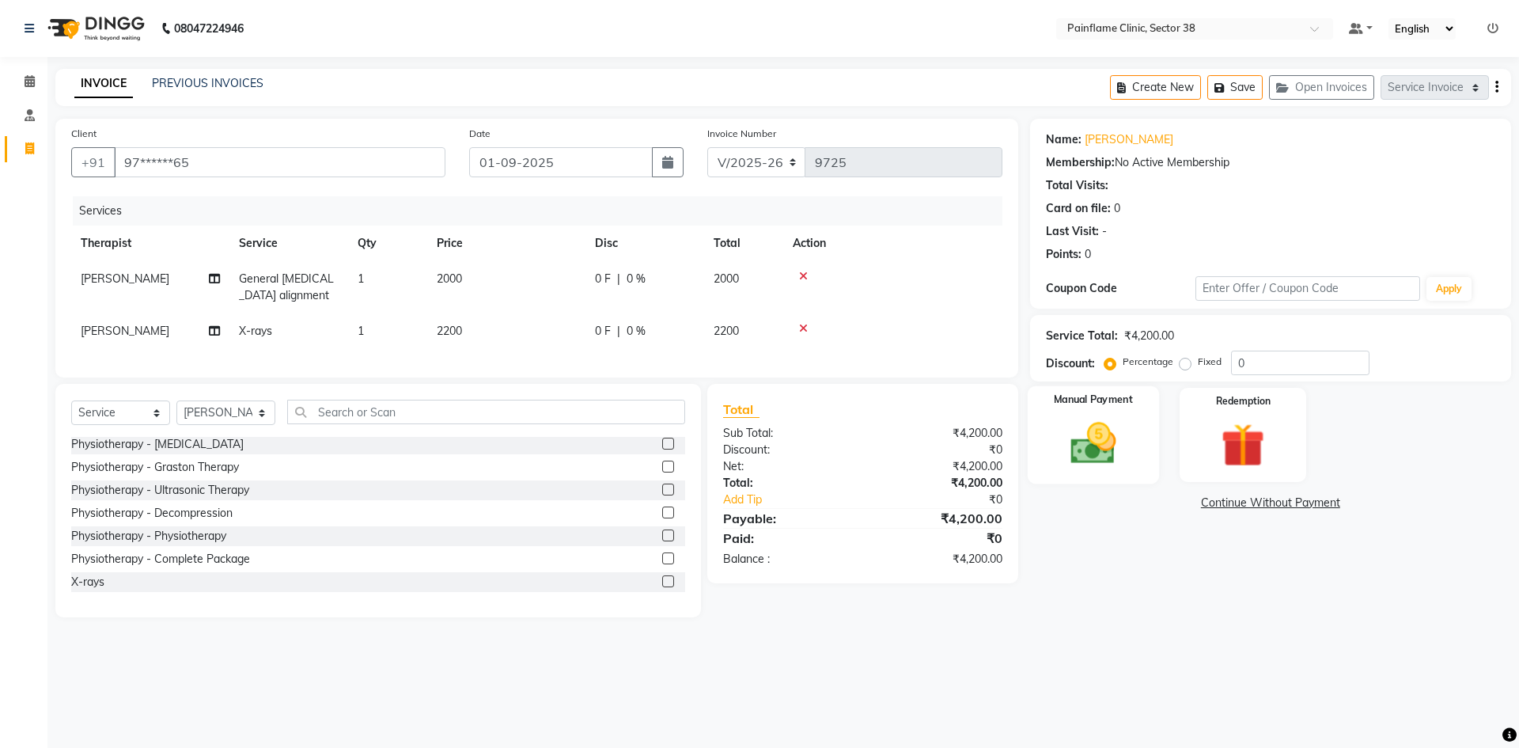
click at [1091, 446] on img at bounding box center [1093, 443] width 74 height 52
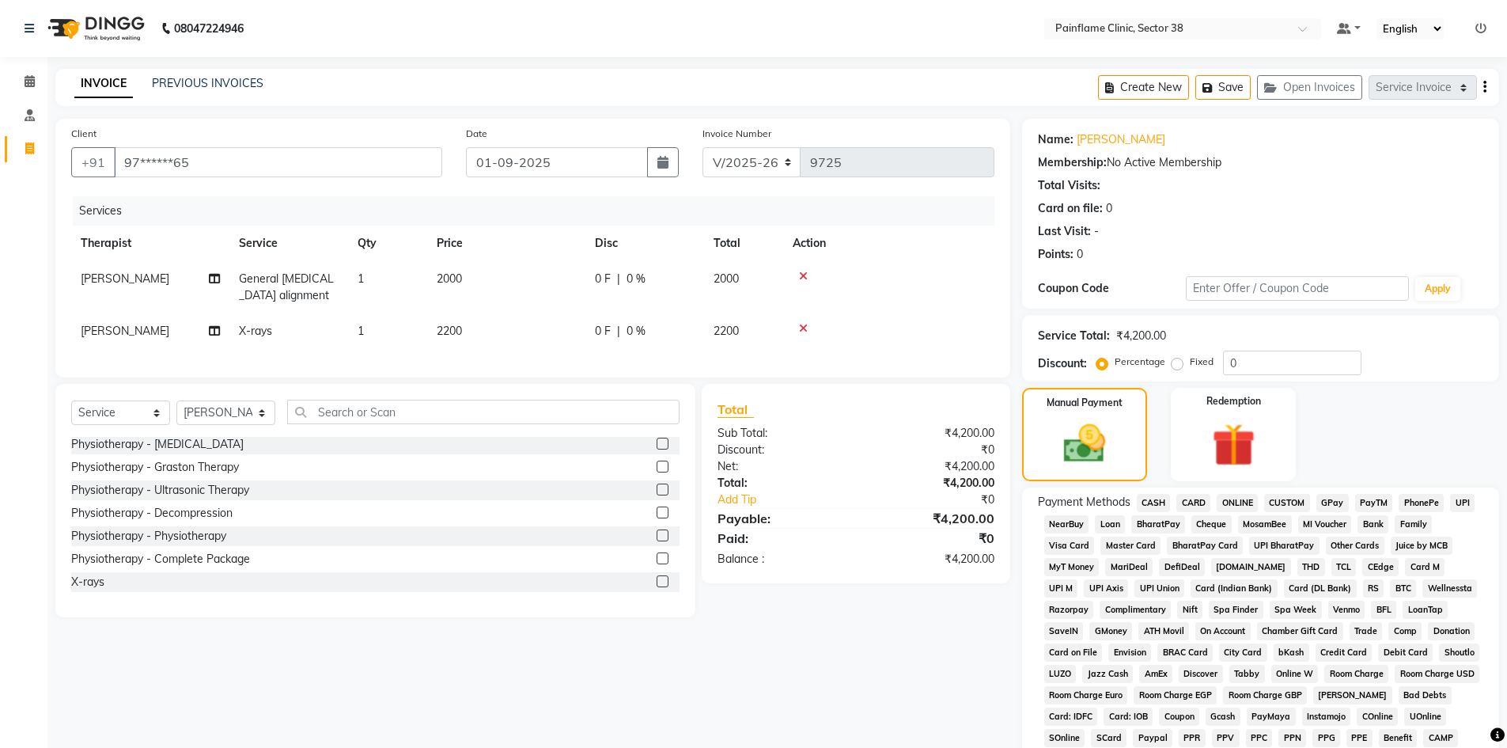
click at [1199, 497] on span "CARD" at bounding box center [1193, 503] width 34 height 18
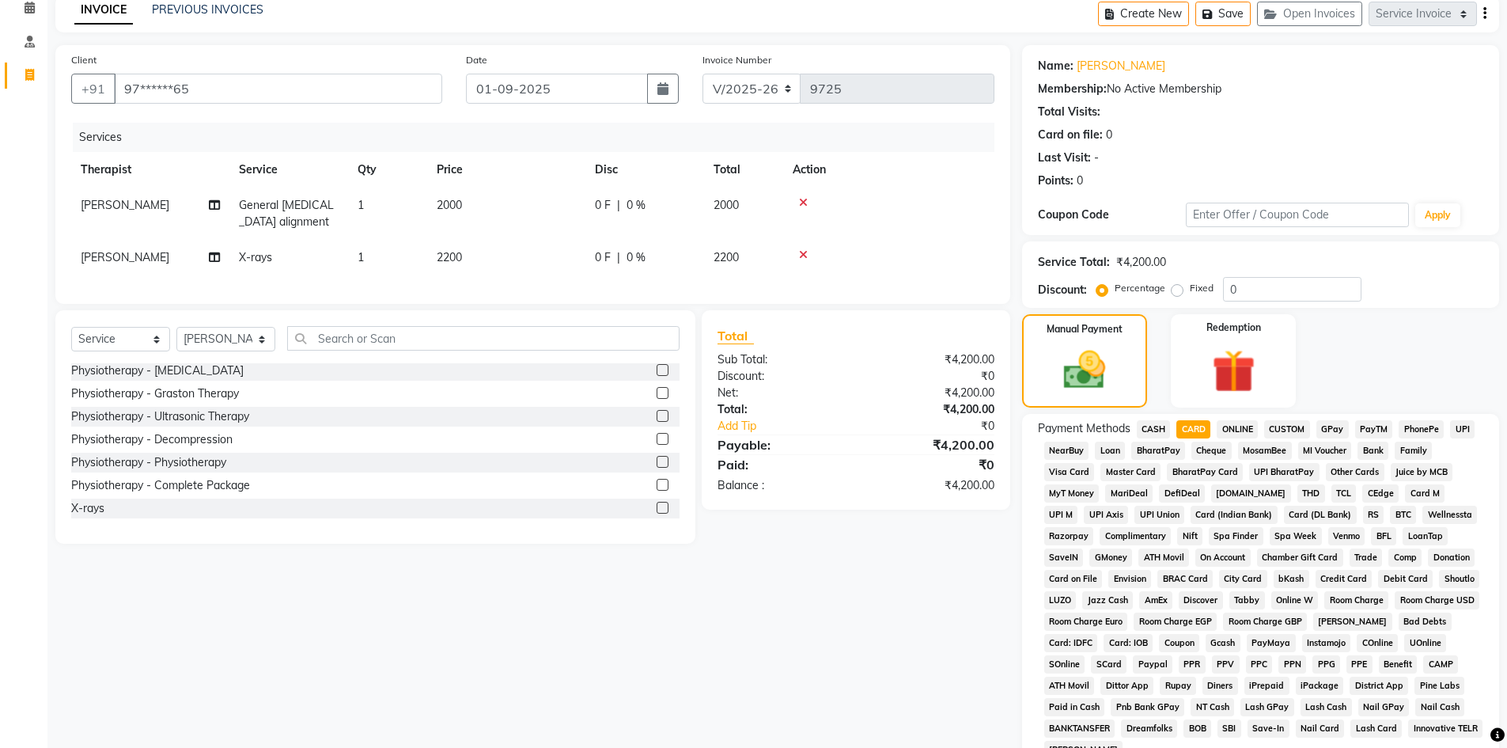
scroll to position [234, 0]
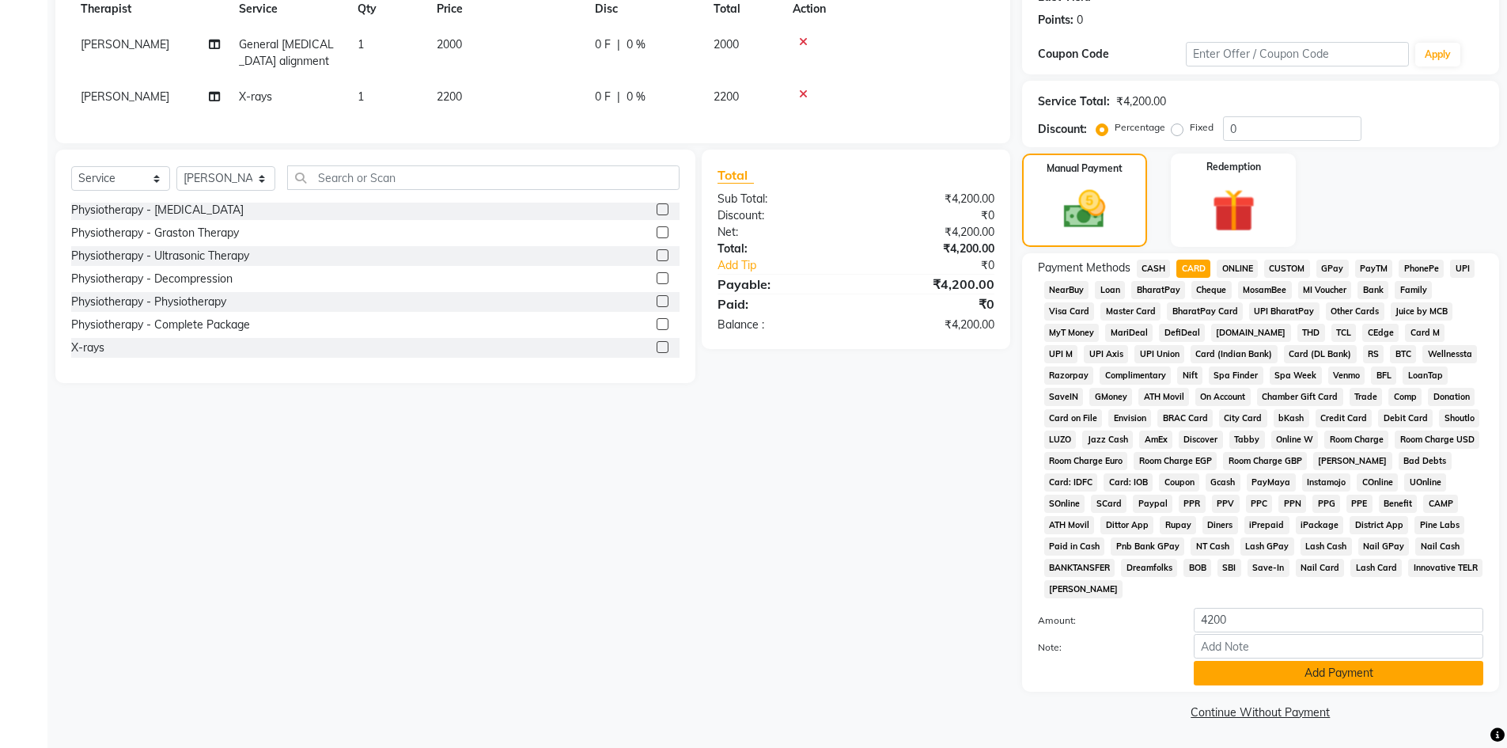
click at [1247, 674] on button "Add Payment" at bounding box center [1339, 673] width 290 height 25
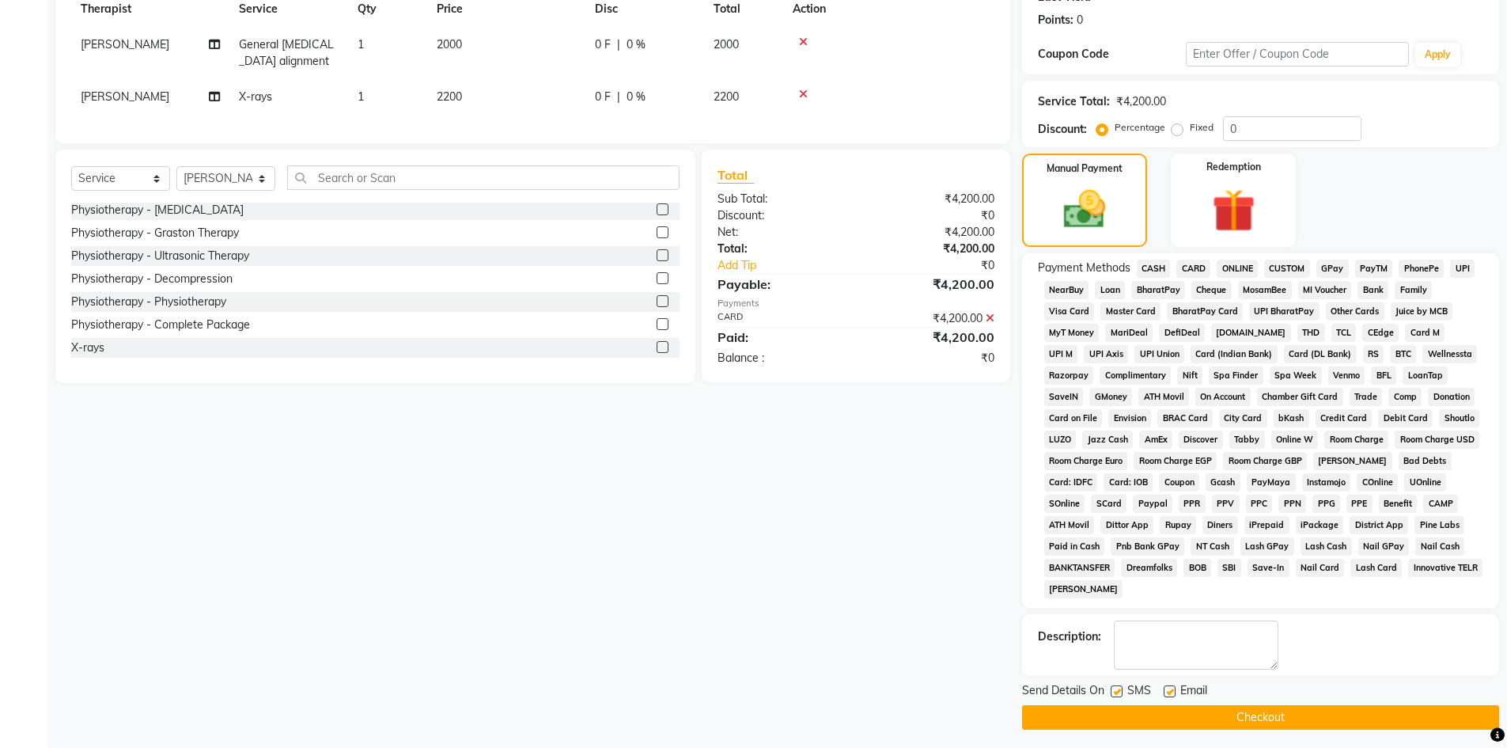
click at [1166, 689] on label at bounding box center [1170, 691] width 12 height 12
click at [1166, 689] on input "checkbox" at bounding box center [1169, 692] width 10 height 10
checkbox input "false"
drag, startPoint x: 1119, startPoint y: 692, endPoint x: 1130, endPoint y: 718, distance: 27.3
click at [1119, 693] on label at bounding box center [1117, 691] width 12 height 12
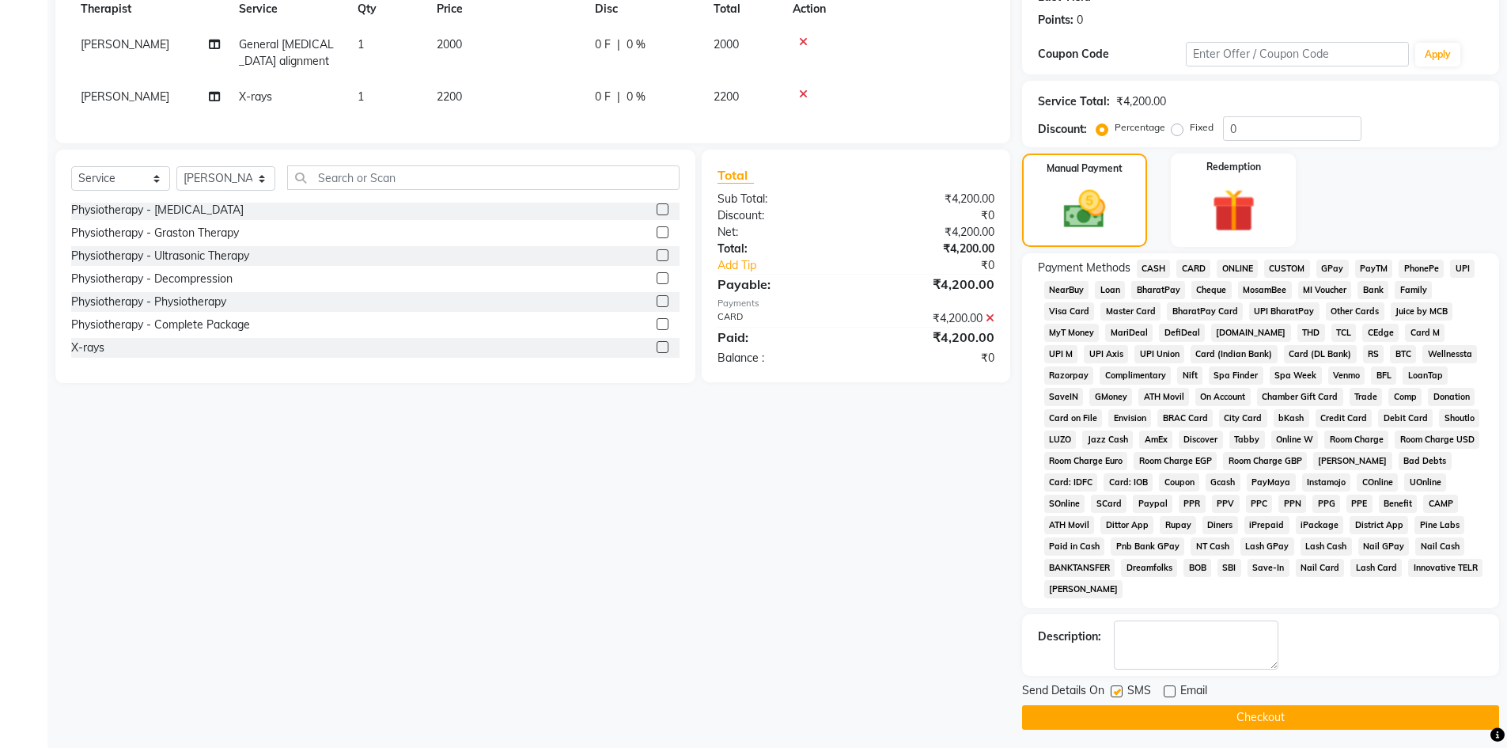
click at [1119, 693] on input "checkbox" at bounding box center [1116, 692] width 10 height 10
checkbox input "false"
click at [1130, 718] on button "Checkout" at bounding box center [1260, 717] width 477 height 25
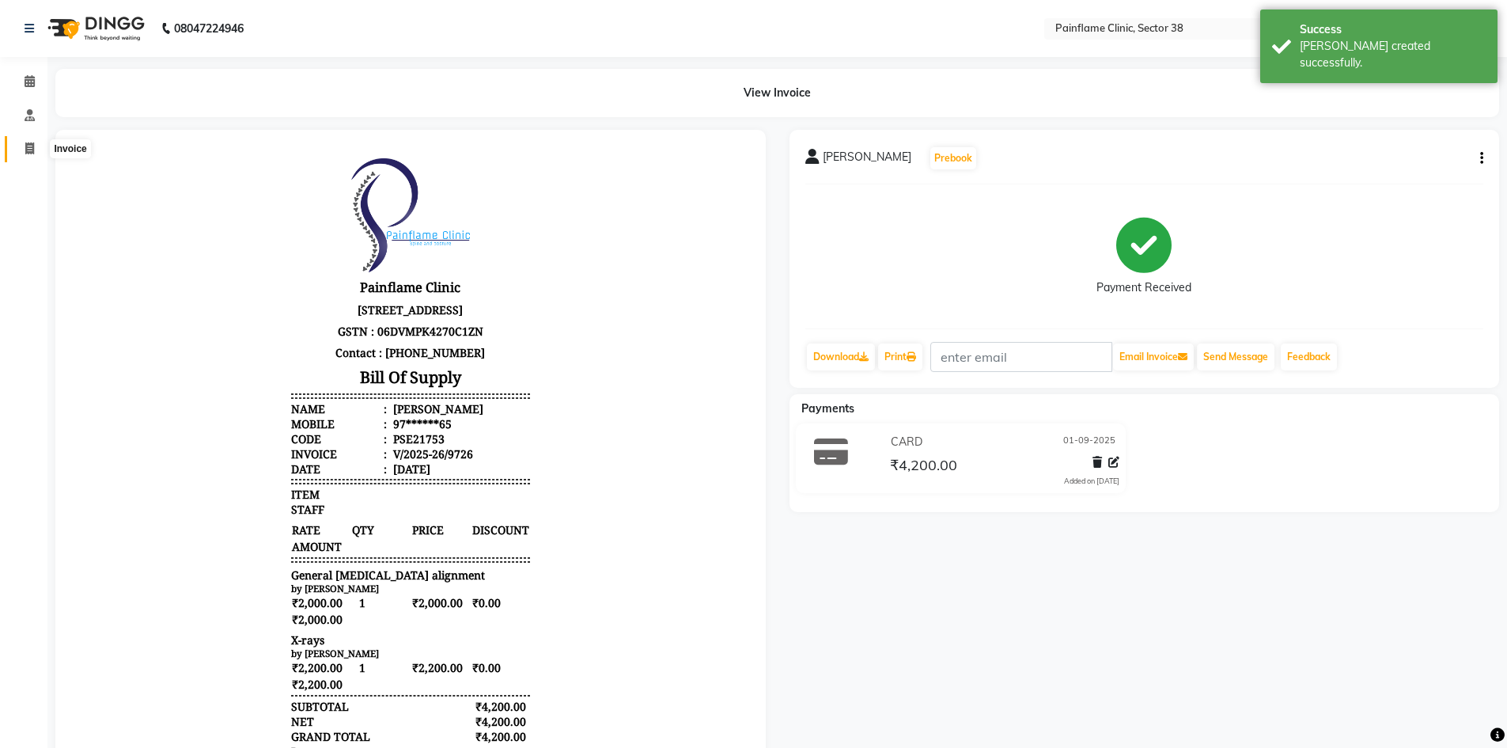
click at [32, 148] on icon at bounding box center [29, 148] width 9 height 12
select select "service"
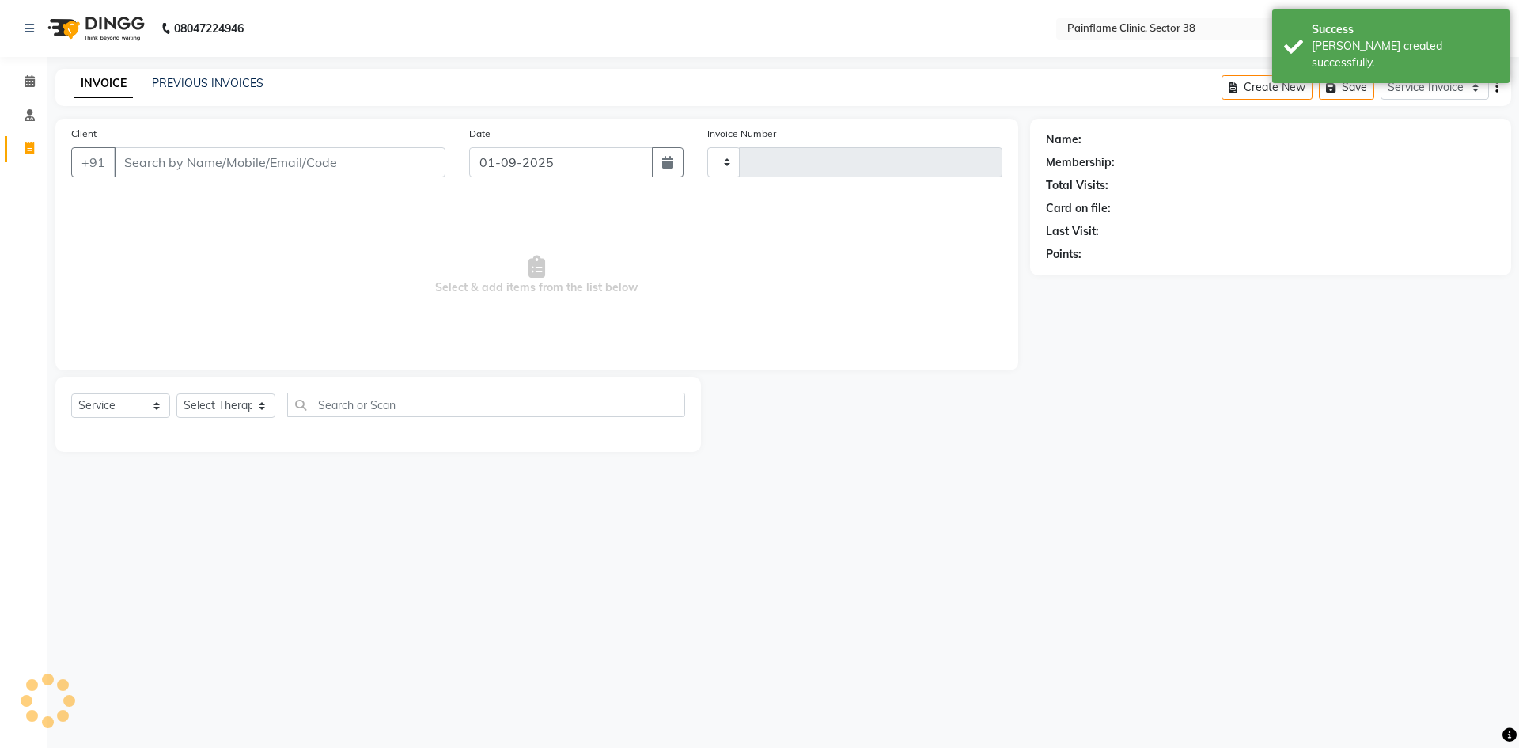
type input "9727"
select select "3964"
click at [211, 77] on link "PREVIOUS INVOICES" at bounding box center [208, 83] width 112 height 14
